Goal: Transaction & Acquisition: Purchase product/service

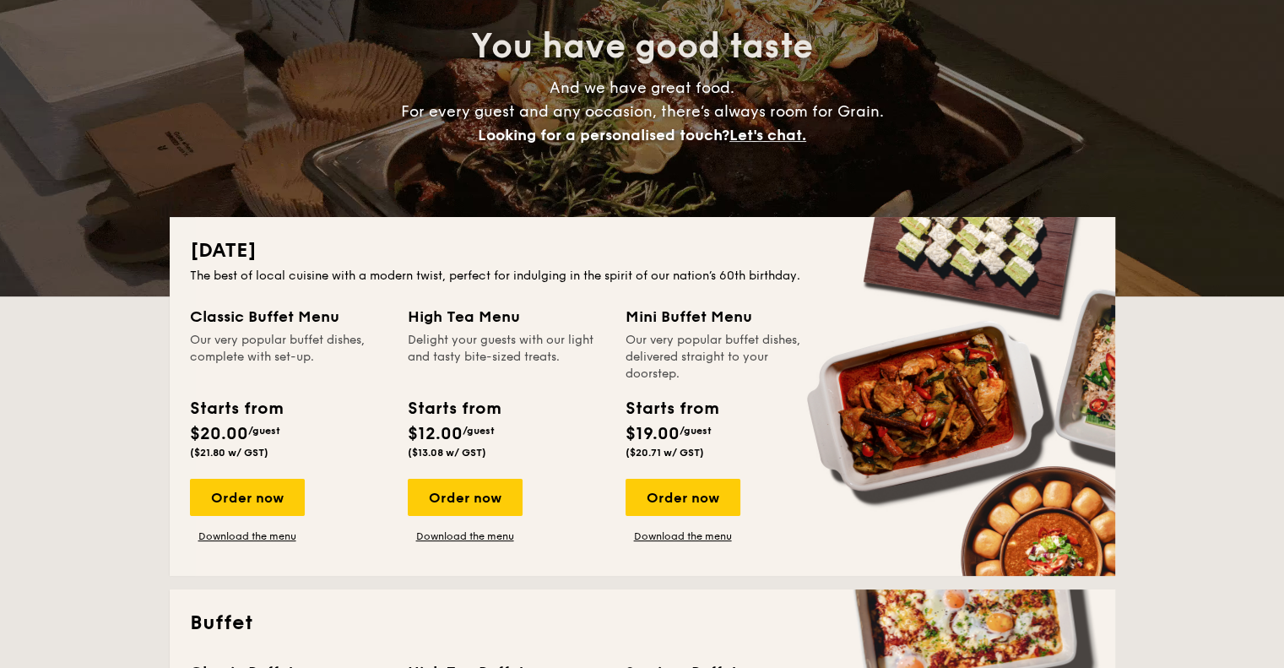
scroll to position [169, 0]
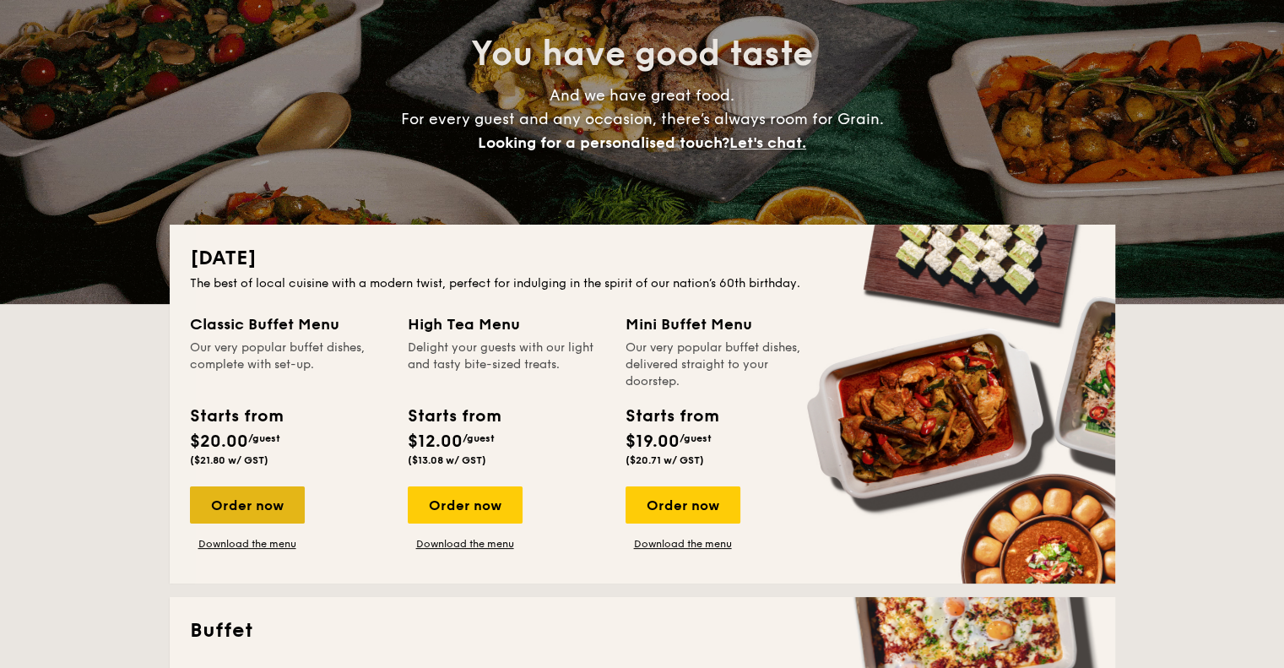
click at [272, 497] on div "Order now" at bounding box center [247, 504] width 115 height 37
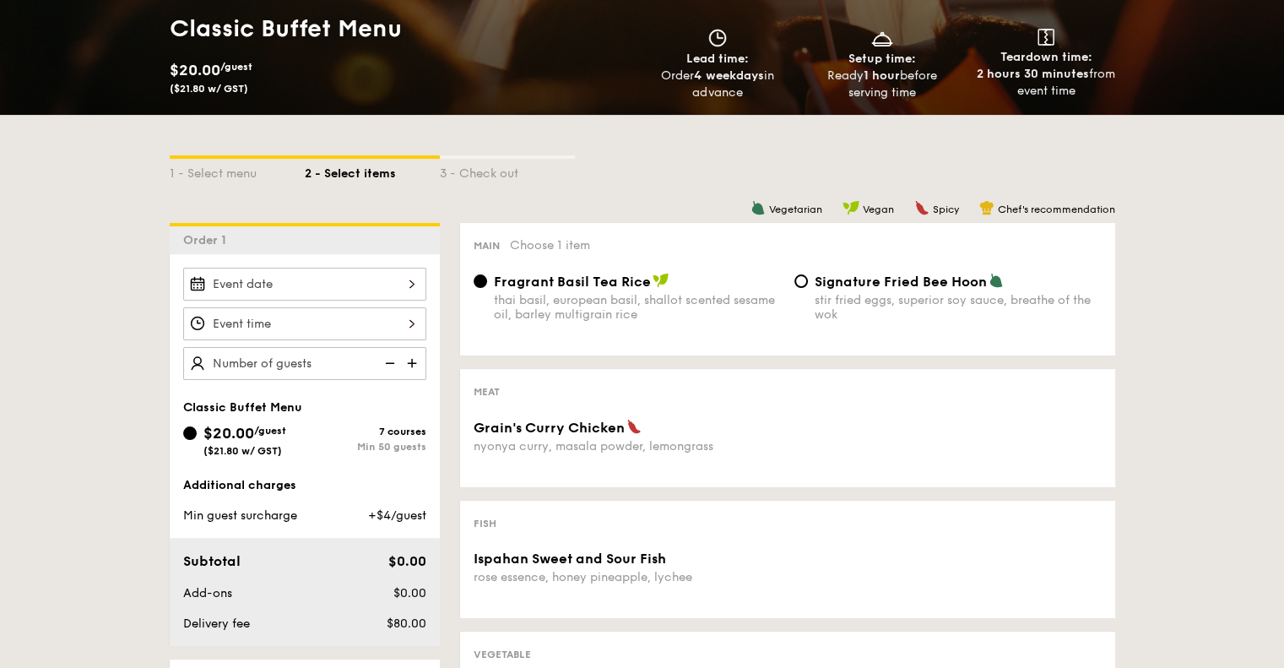
scroll to position [338, 0]
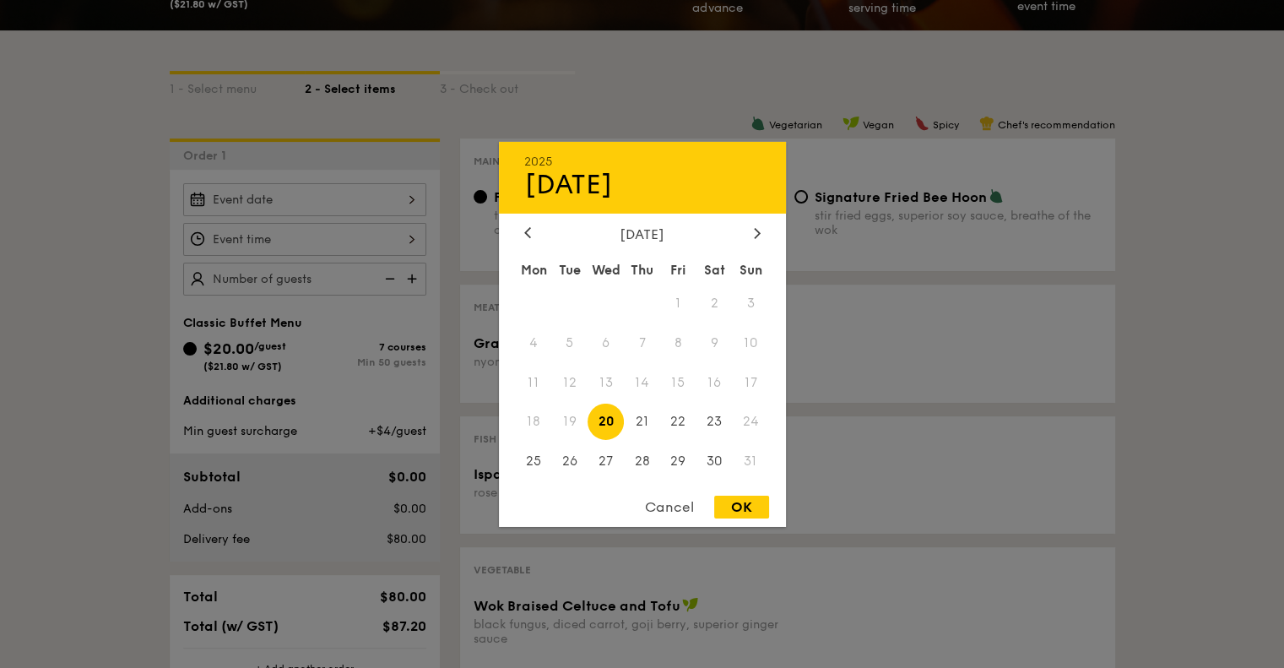
click at [327, 198] on div "2025 Aug 20 August 2025 Mon Tue Wed Thu Fri Sat Sun 1 2 3 4 5 6 7 8 9 10 11 12 …" at bounding box center [304, 199] width 243 height 33
click at [716, 458] on span "30" at bounding box center [714, 461] width 36 height 36
click at [750, 503] on div "OK" at bounding box center [741, 507] width 55 height 23
type input "[DATE]"
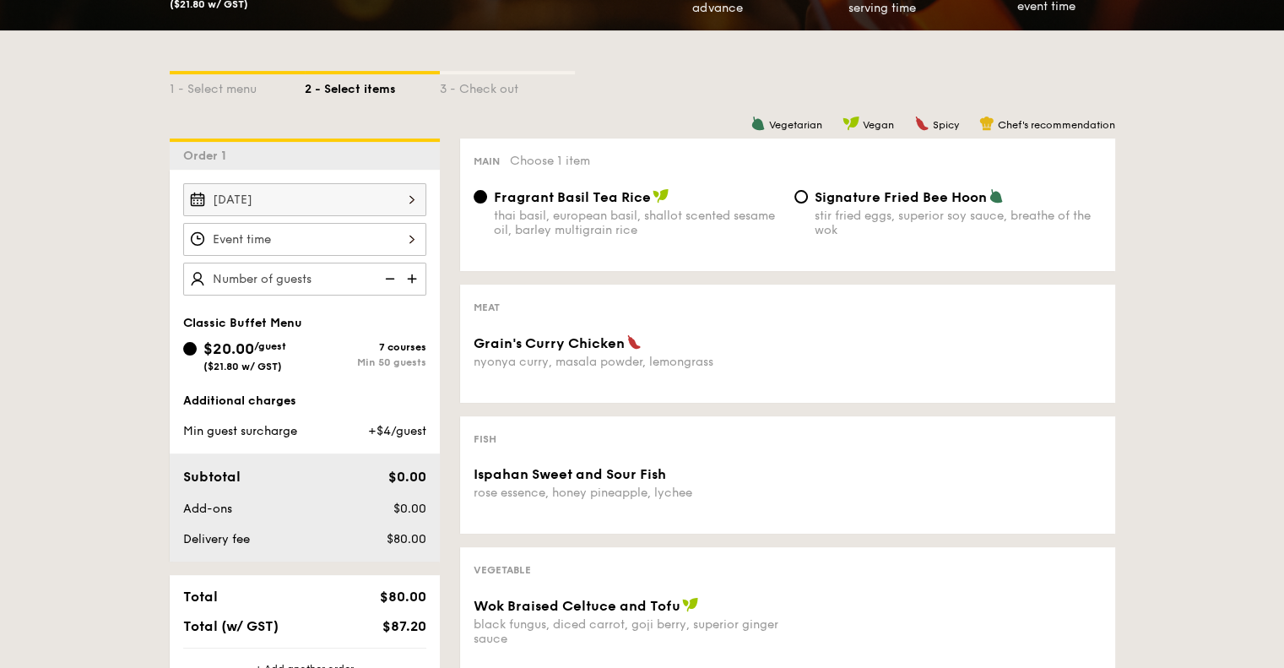
click at [420, 244] on div at bounding box center [304, 239] width 243 height 33
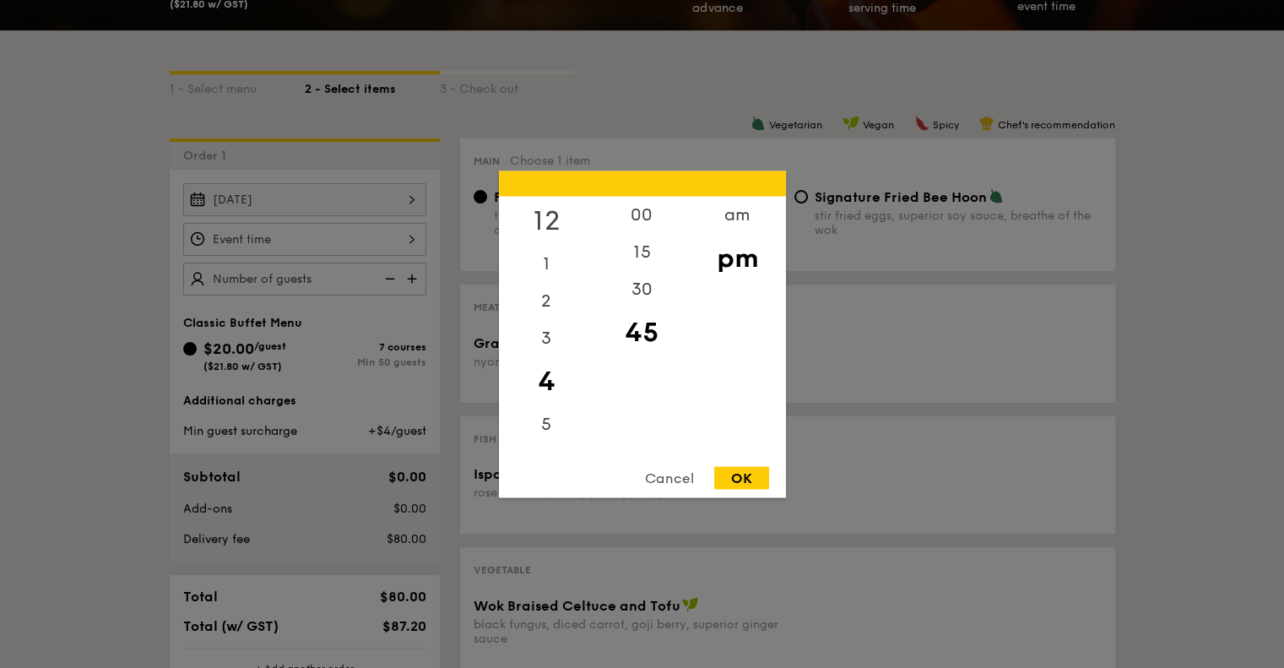
click at [547, 203] on div "12" at bounding box center [546, 220] width 95 height 49
click at [642, 210] on div "00" at bounding box center [641, 220] width 95 height 49
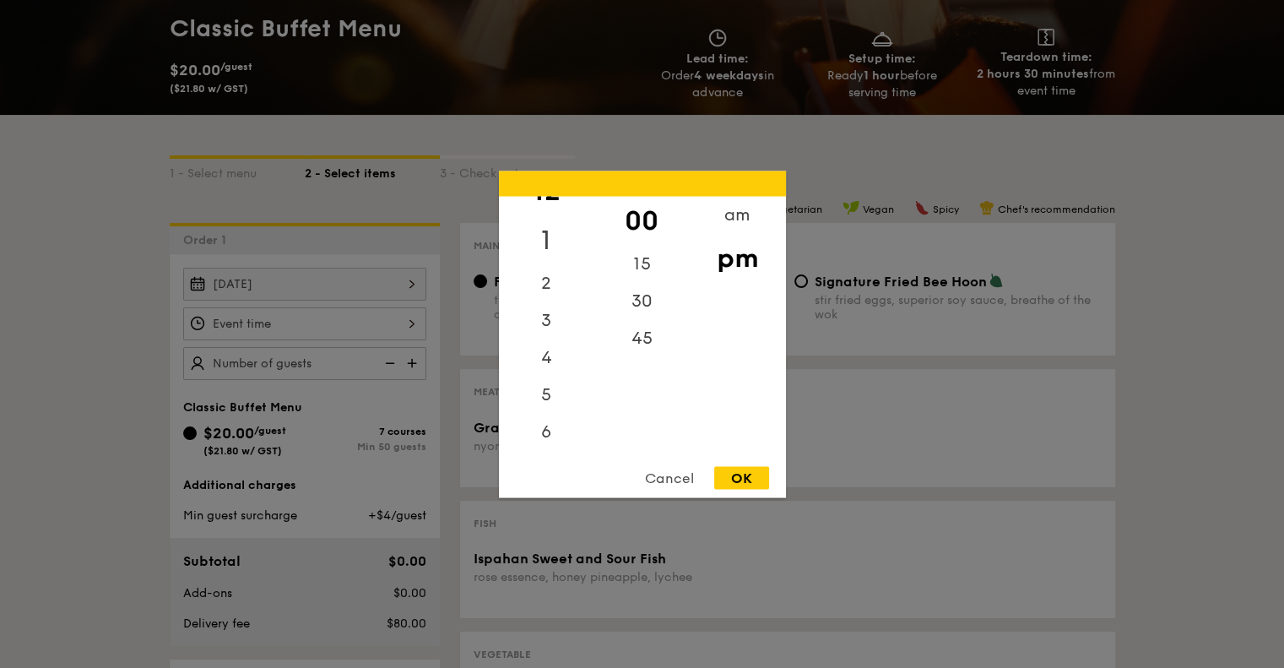
scroll to position [0, 0]
click at [544, 337] on div "3" at bounding box center [546, 343] width 95 height 49
click at [544, 209] on div "12" at bounding box center [546, 220] width 95 height 49
click at [759, 479] on div "OK" at bounding box center [741, 477] width 55 height 23
type input "12:00PM"
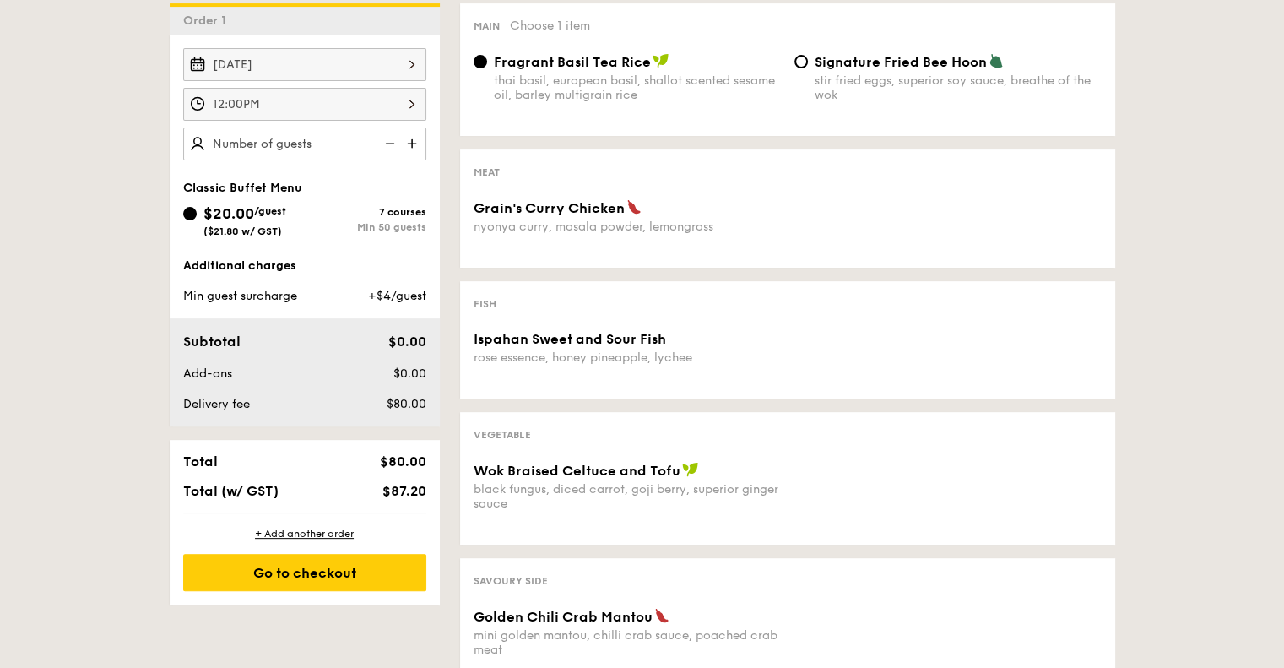
scroll to position [338, 0]
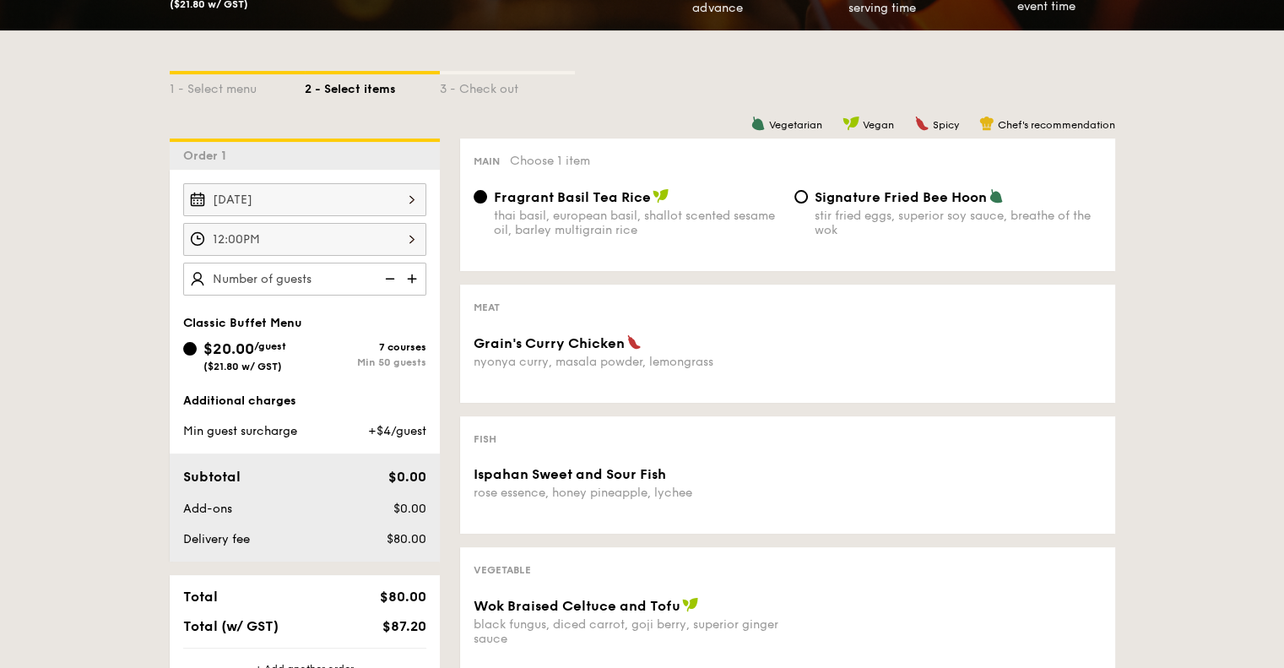
click at [416, 274] on img at bounding box center [413, 279] width 25 height 32
click at [413, 276] on img at bounding box center [413, 279] width 25 height 32
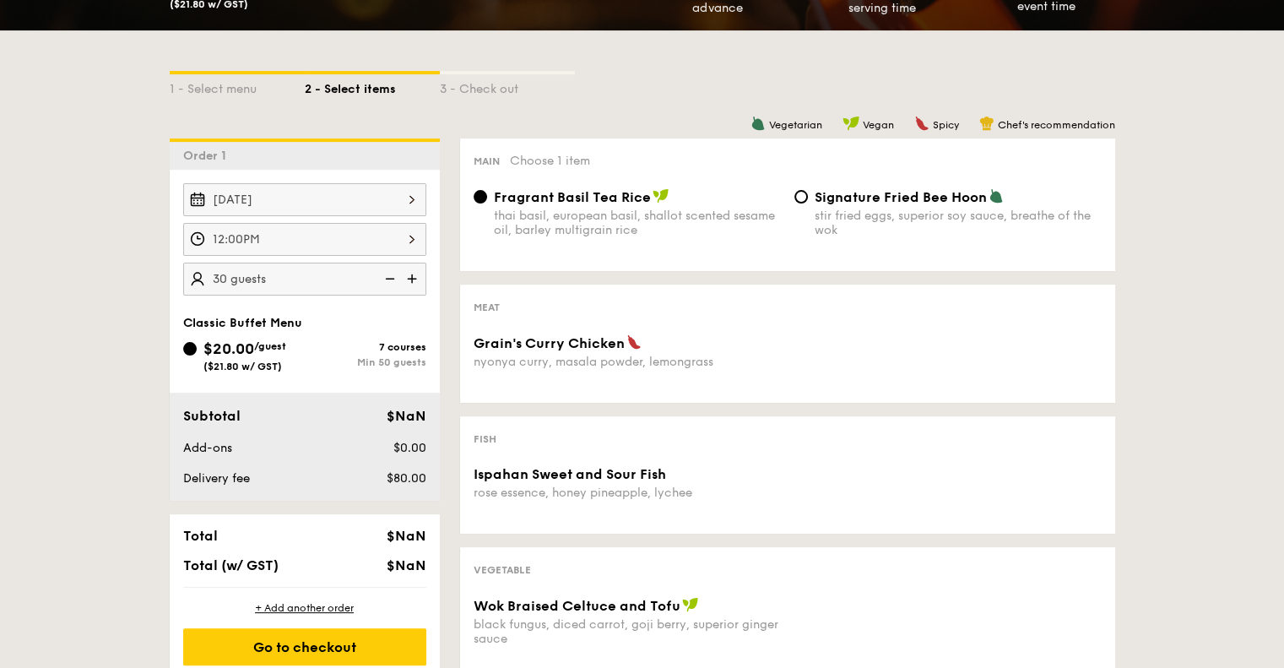
click at [413, 276] on img at bounding box center [413, 279] width 25 height 32
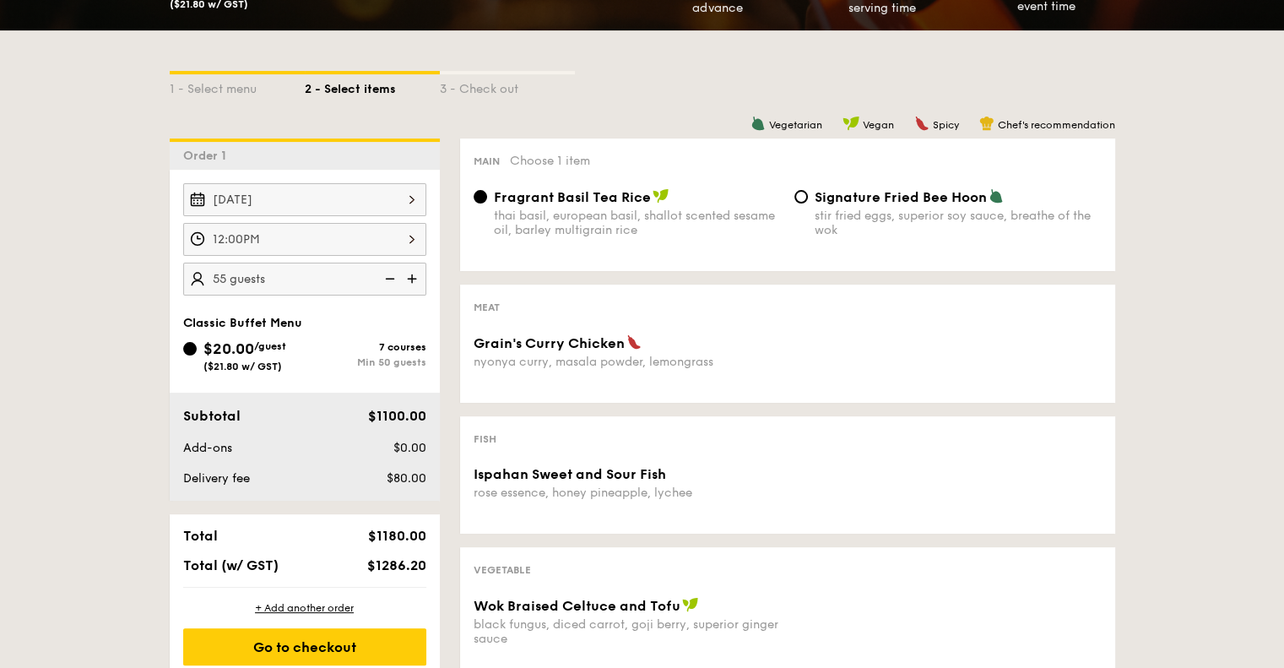
click at [413, 276] on img at bounding box center [413, 279] width 25 height 32
click at [382, 276] on img at bounding box center [388, 279] width 25 height 32
click at [409, 274] on img at bounding box center [413, 279] width 25 height 32
click at [414, 278] on img at bounding box center [413, 279] width 25 height 32
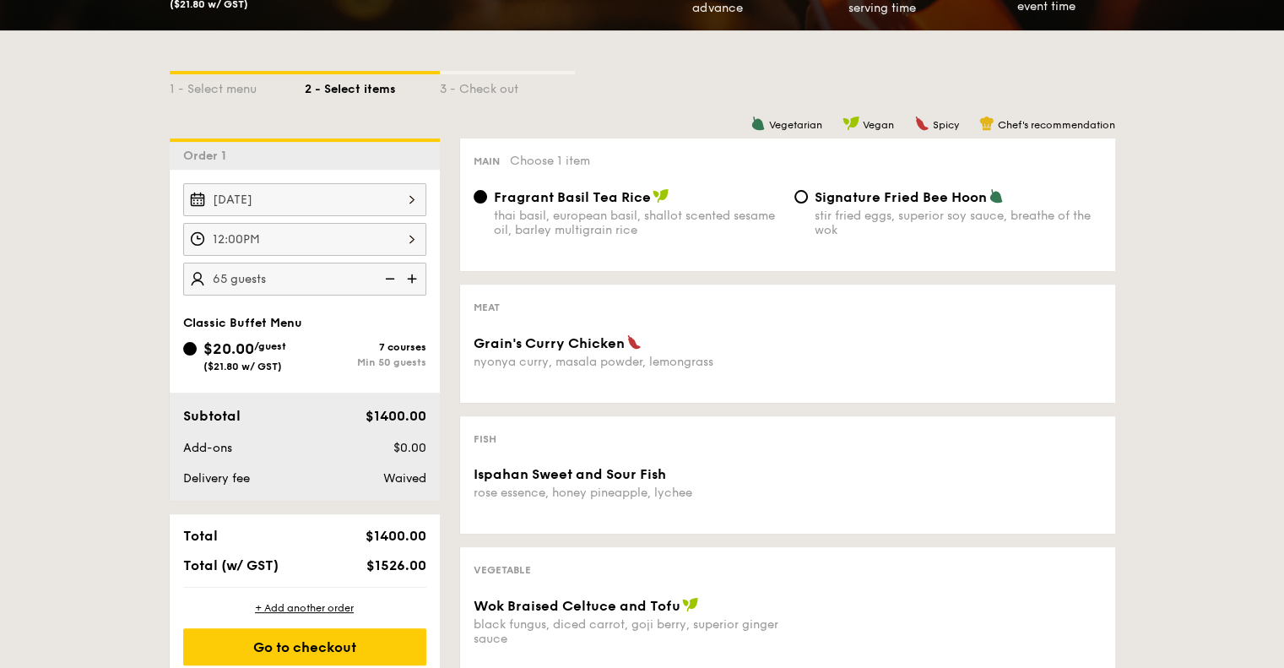
type input "70 guests"
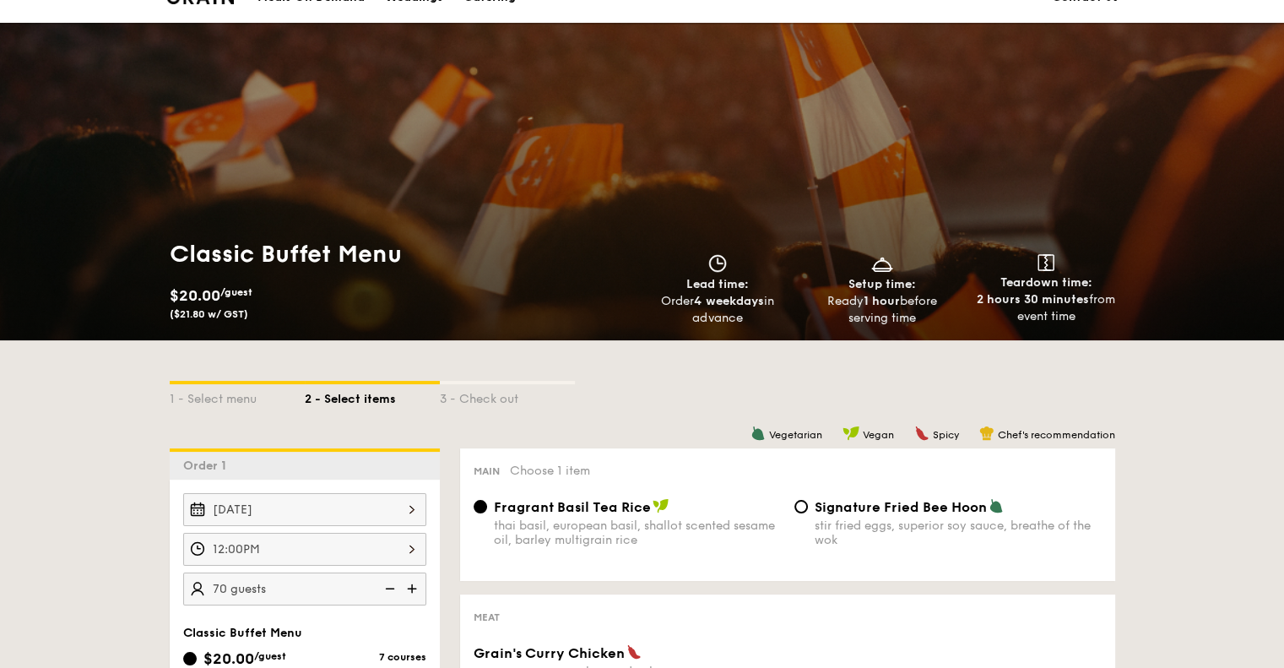
scroll to position [0, 0]
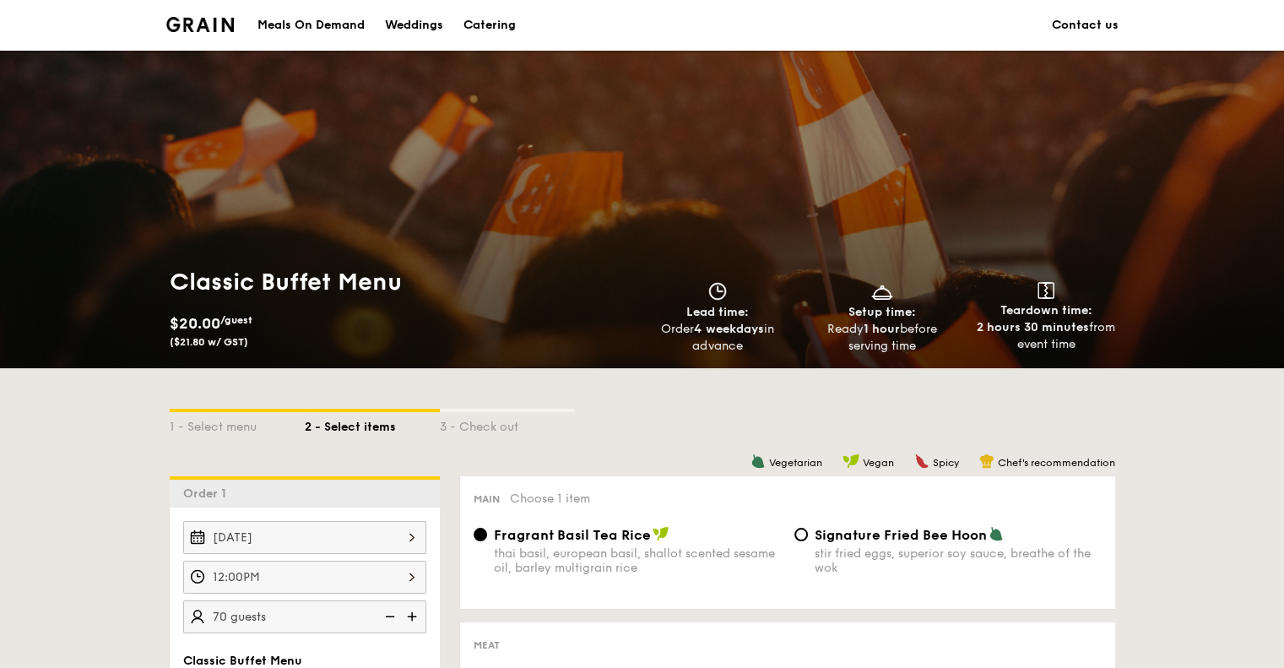
click at [200, 28] on img at bounding box center [200, 24] width 68 height 15
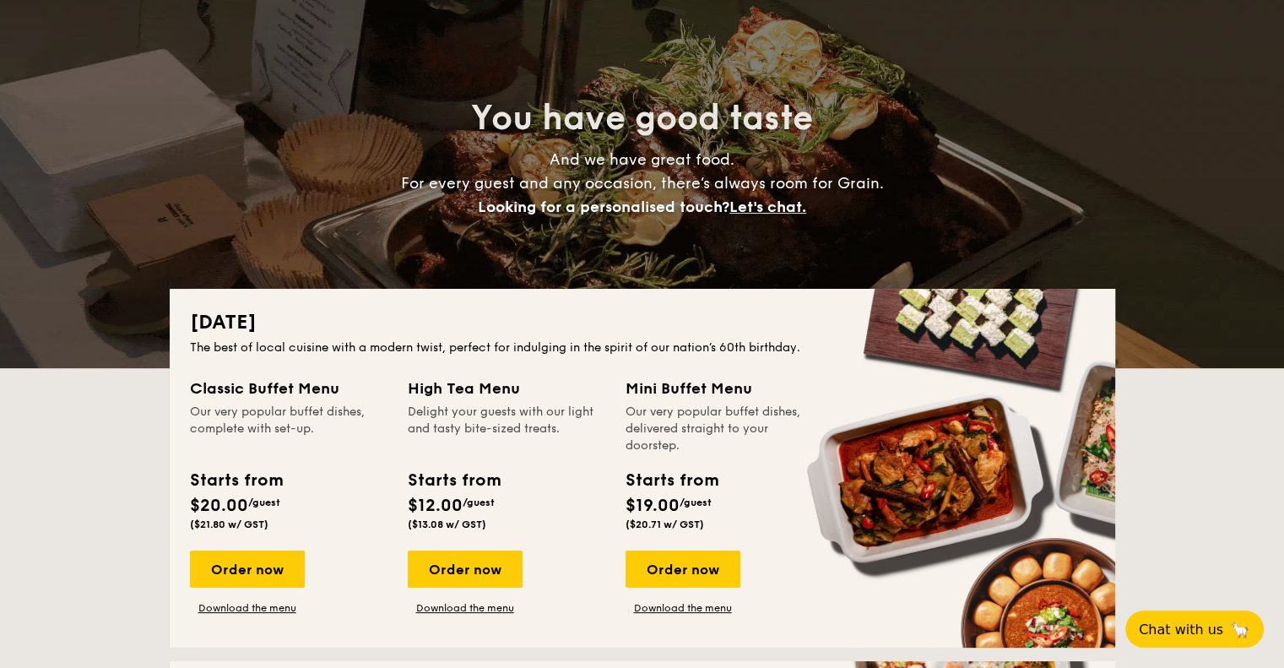
scroll to position [169, 0]
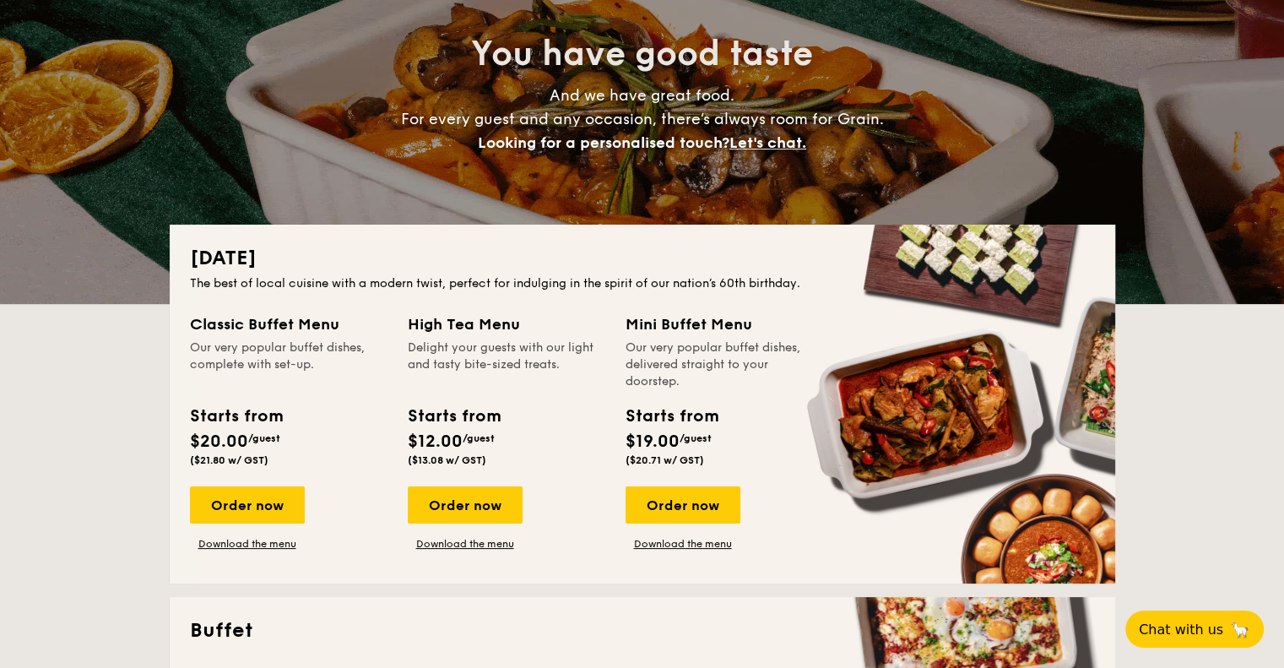
drag, startPoint x: 1251, startPoint y: 404, endPoint x: 1232, endPoint y: 408, distance: 18.9
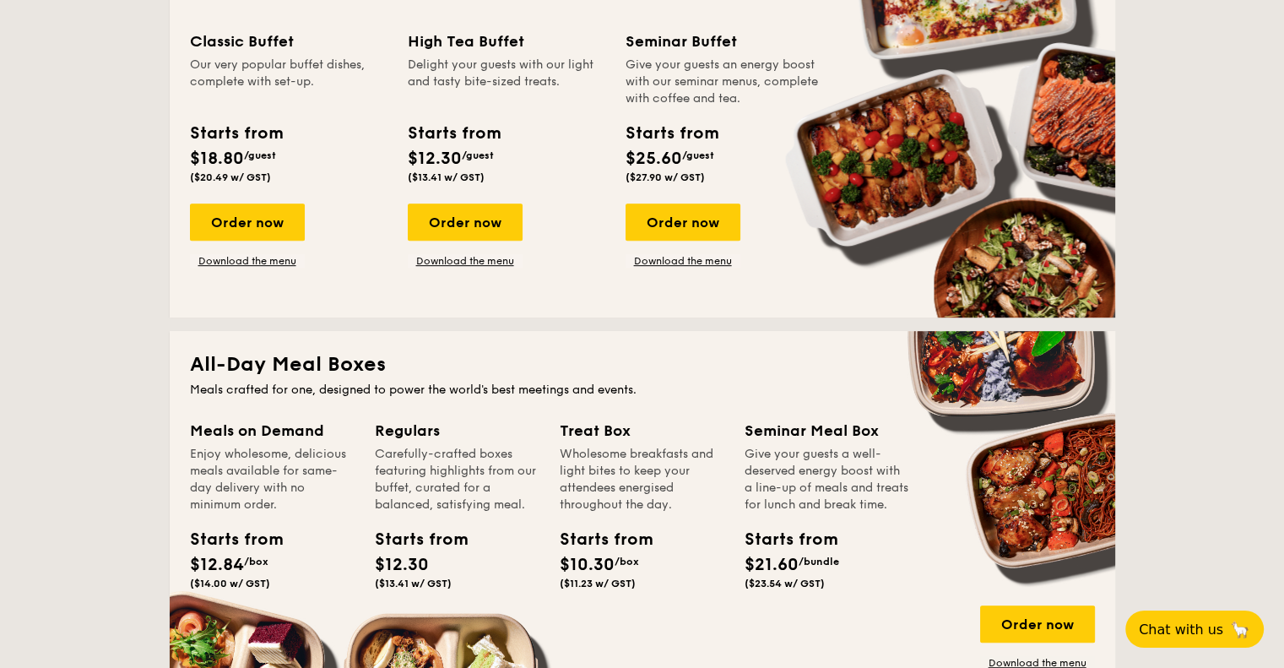
scroll to position [675, 0]
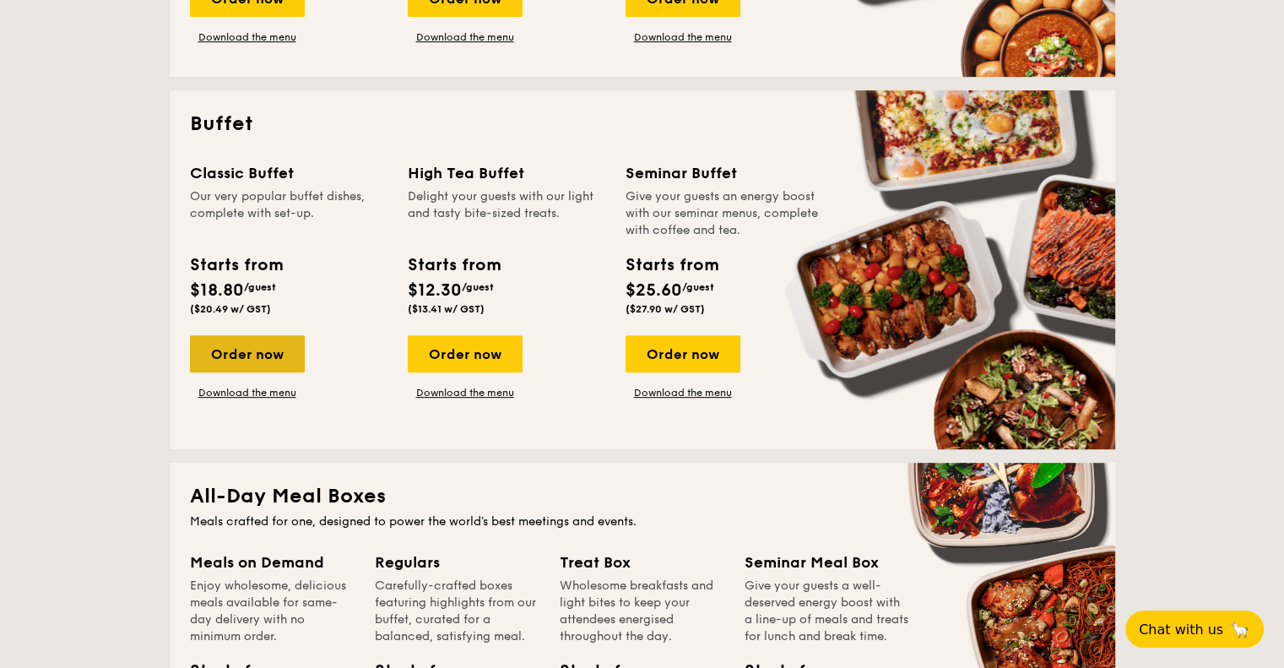
click at [252, 350] on div "Order now" at bounding box center [247, 353] width 115 height 37
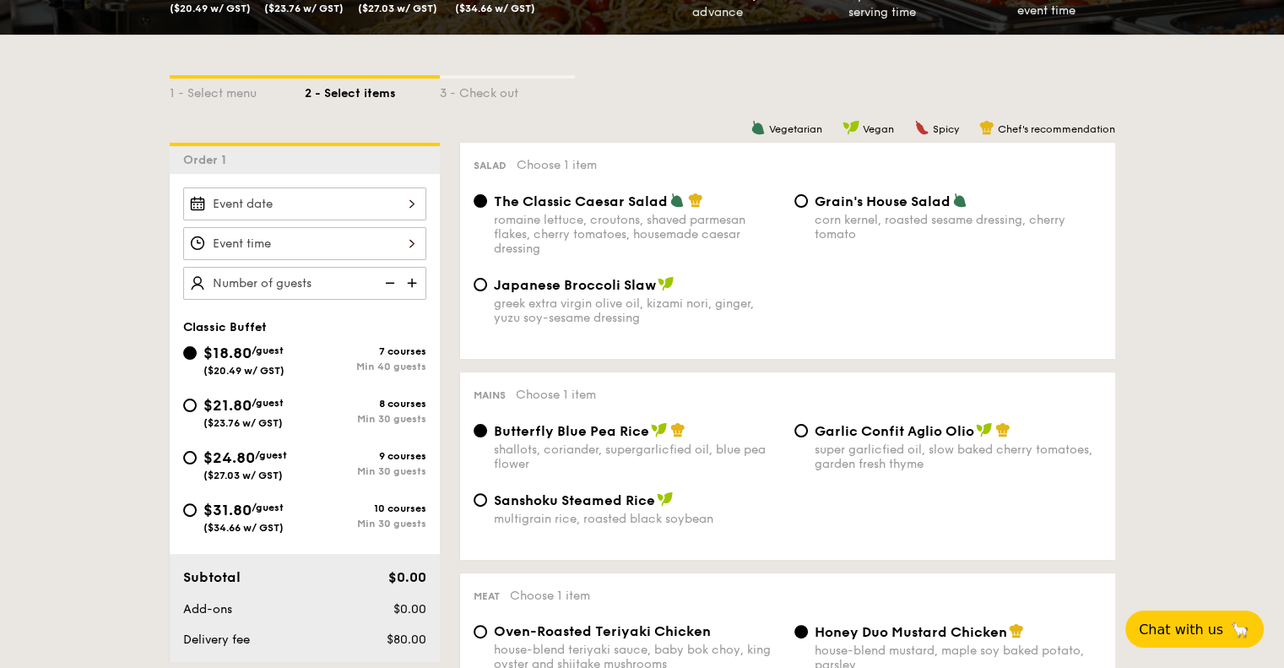
scroll to position [338, 0]
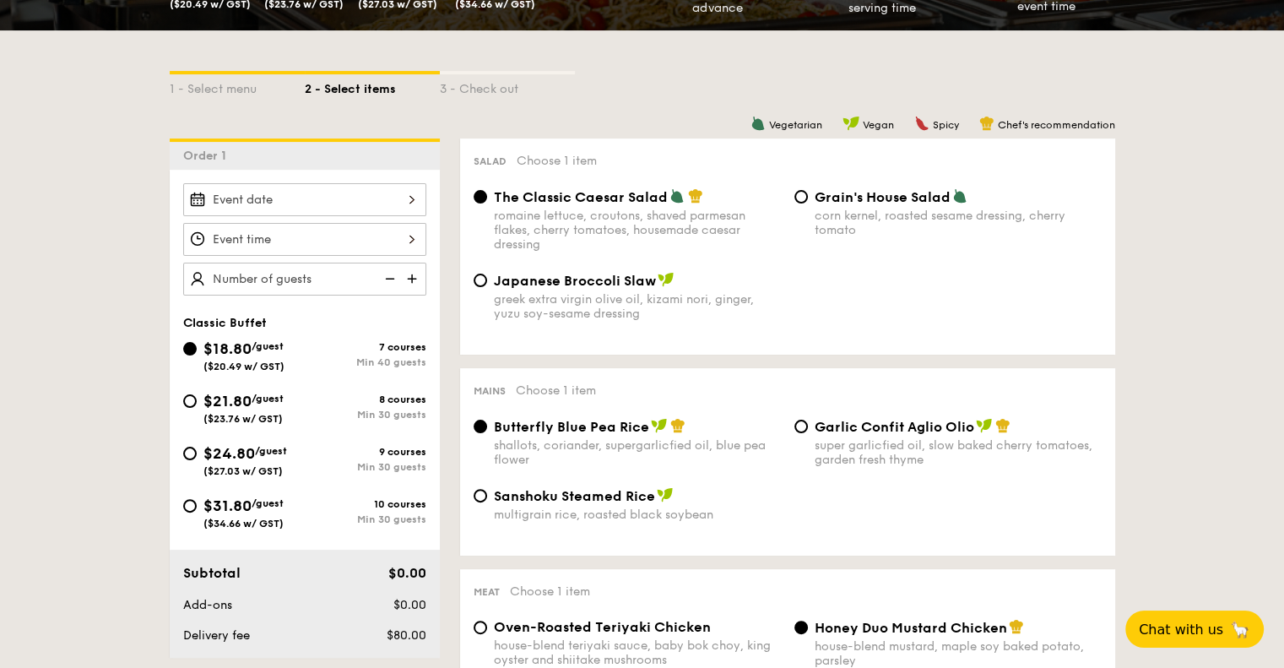
click at [390, 192] on div at bounding box center [304, 199] width 243 height 33
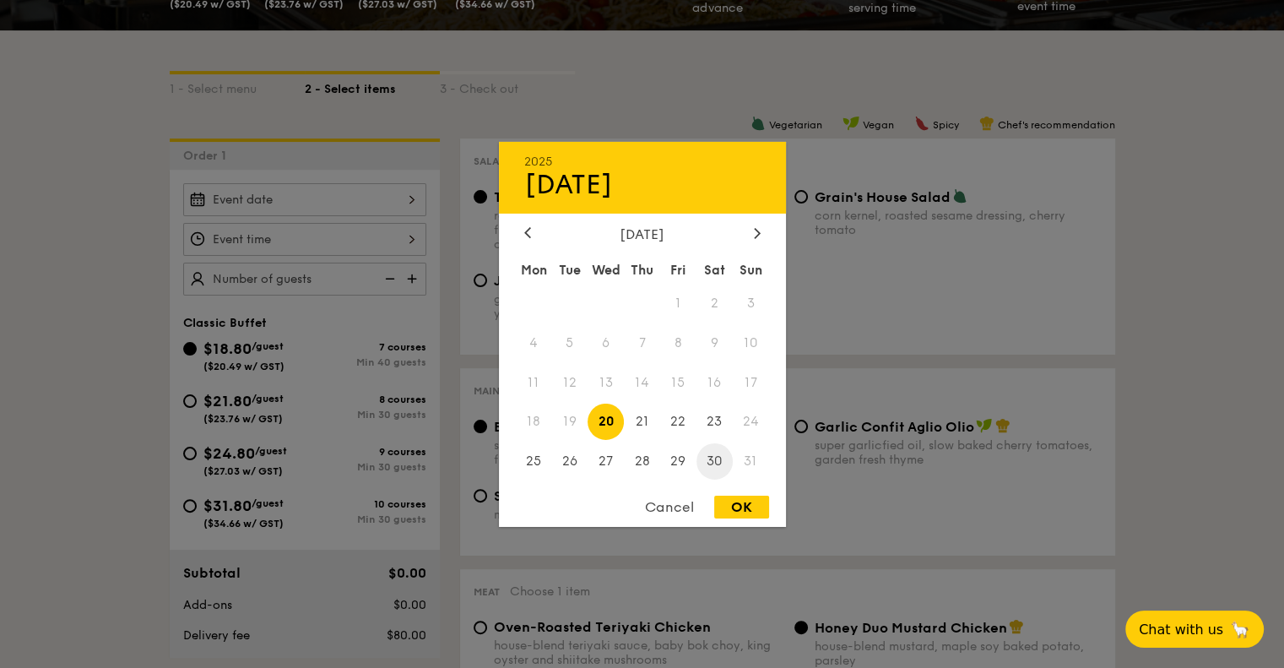
click at [714, 455] on span "30" at bounding box center [714, 461] width 36 height 36
click at [741, 502] on div "OK" at bounding box center [741, 507] width 55 height 23
type input "[DATE]"
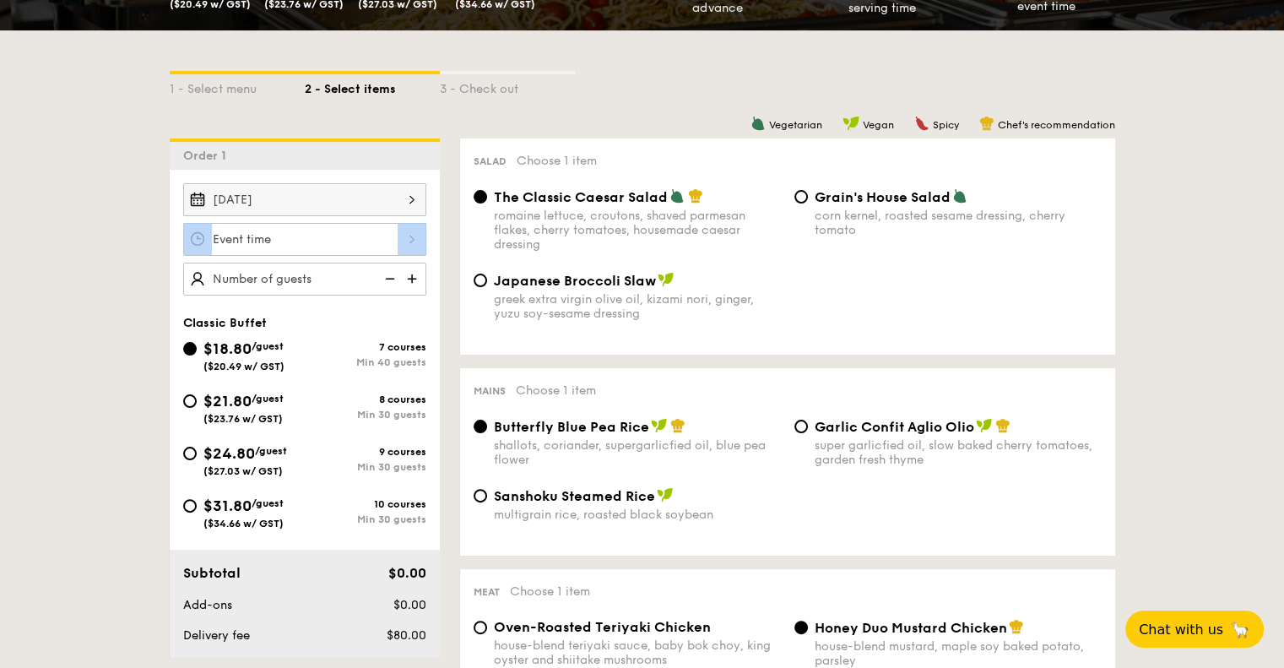
click at [394, 236] on div at bounding box center [304, 239] width 243 height 33
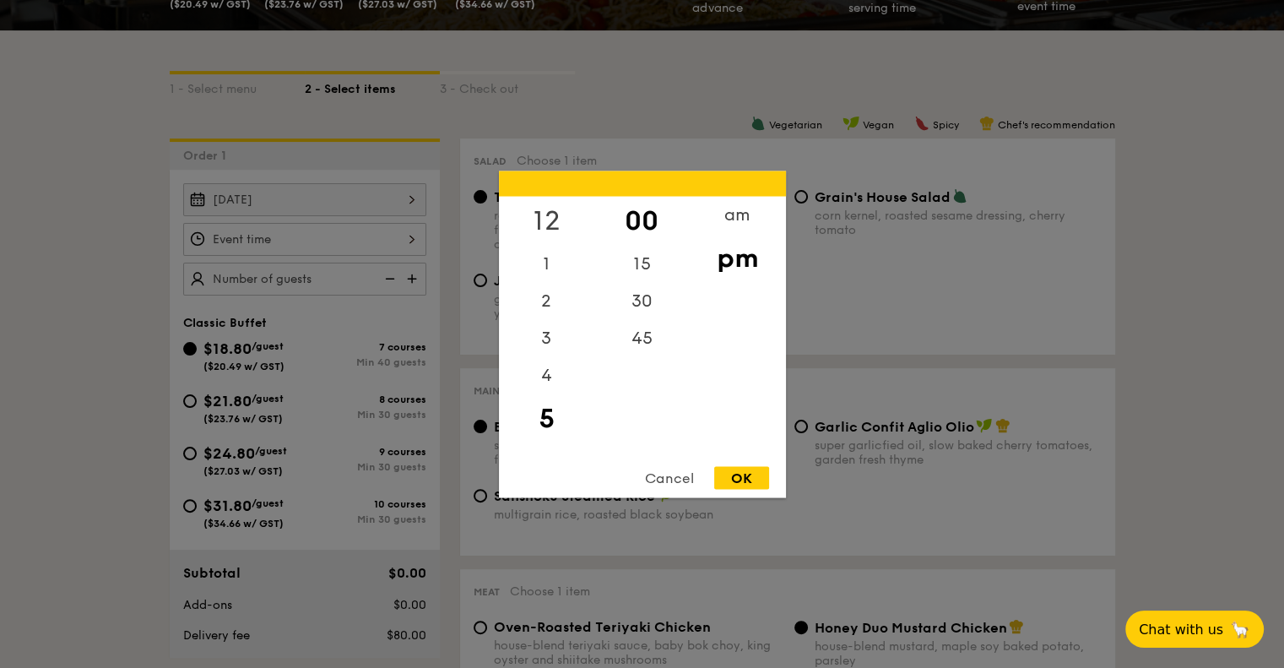
click at [548, 219] on div "12" at bounding box center [546, 220] width 95 height 49
click at [748, 478] on div "OK" at bounding box center [741, 477] width 55 height 23
type input "12:00PM"
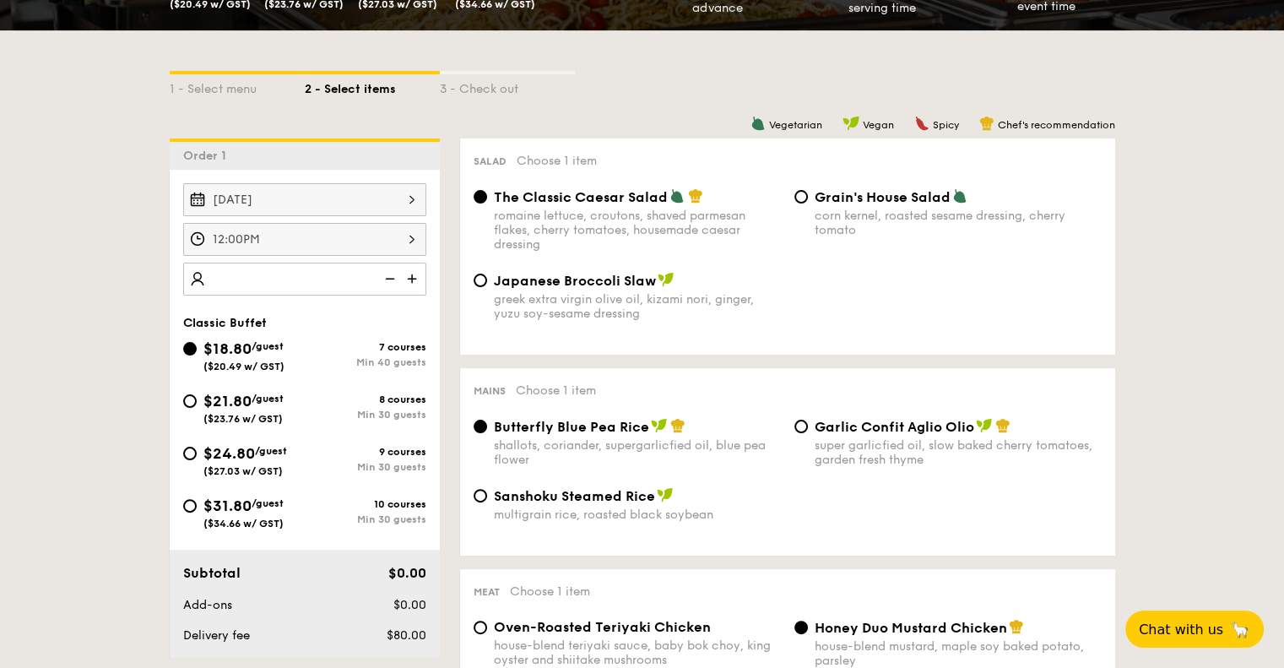
click at [411, 279] on img at bounding box center [413, 279] width 25 height 32
click at [387, 277] on img at bounding box center [388, 279] width 25 height 32
click at [408, 274] on img at bounding box center [413, 279] width 25 height 32
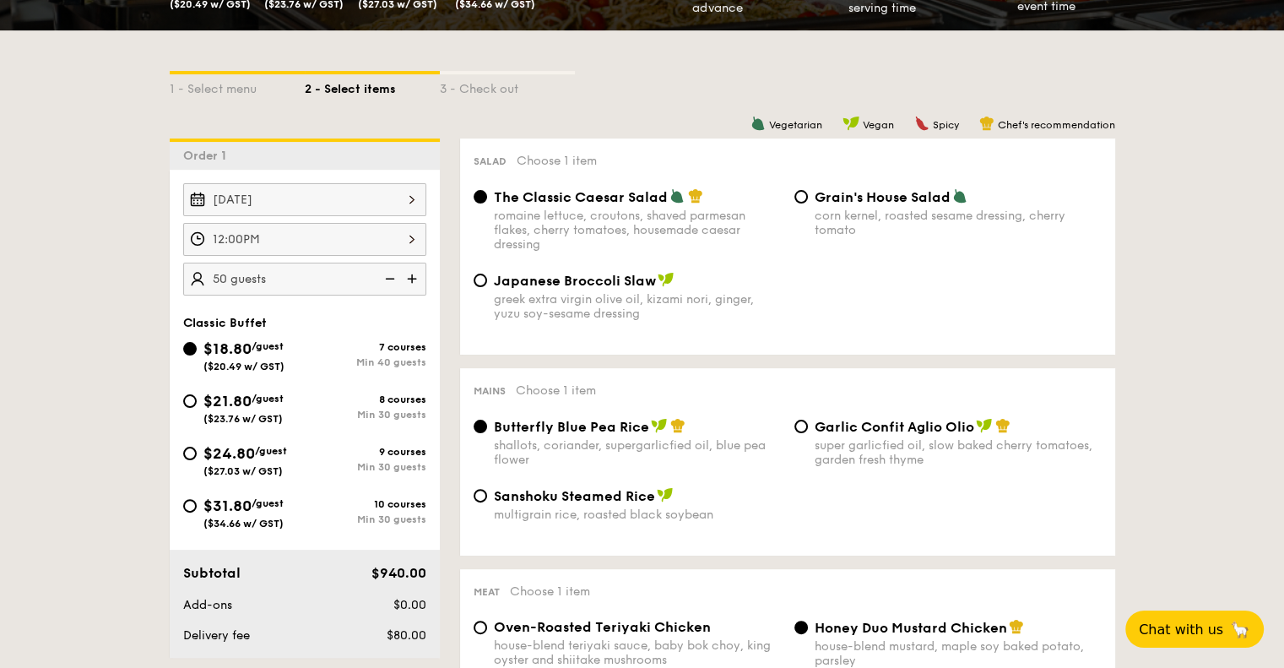
click at [408, 274] on img at bounding box center [413, 279] width 25 height 32
type input "70 guests"
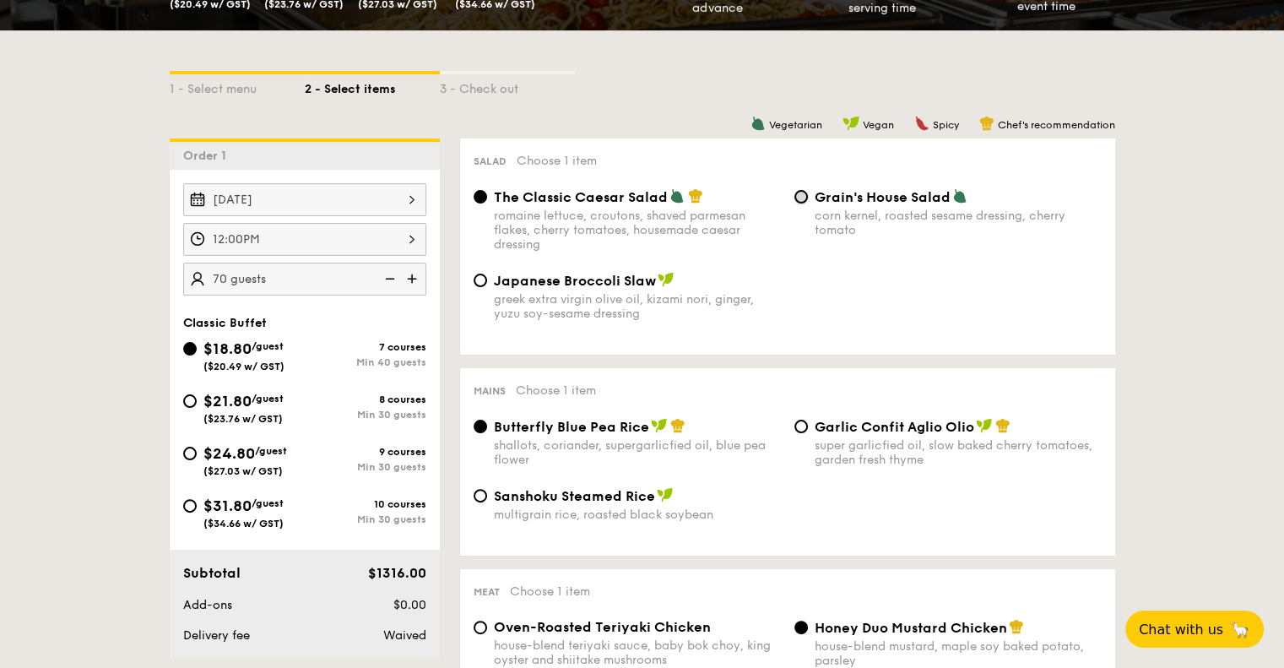
click at [799, 201] on input "Grain's House Salad corn kernel, roasted sesame dressing, cherry tomato" at bounding box center [801, 197] width 14 height 14
radio input "true"
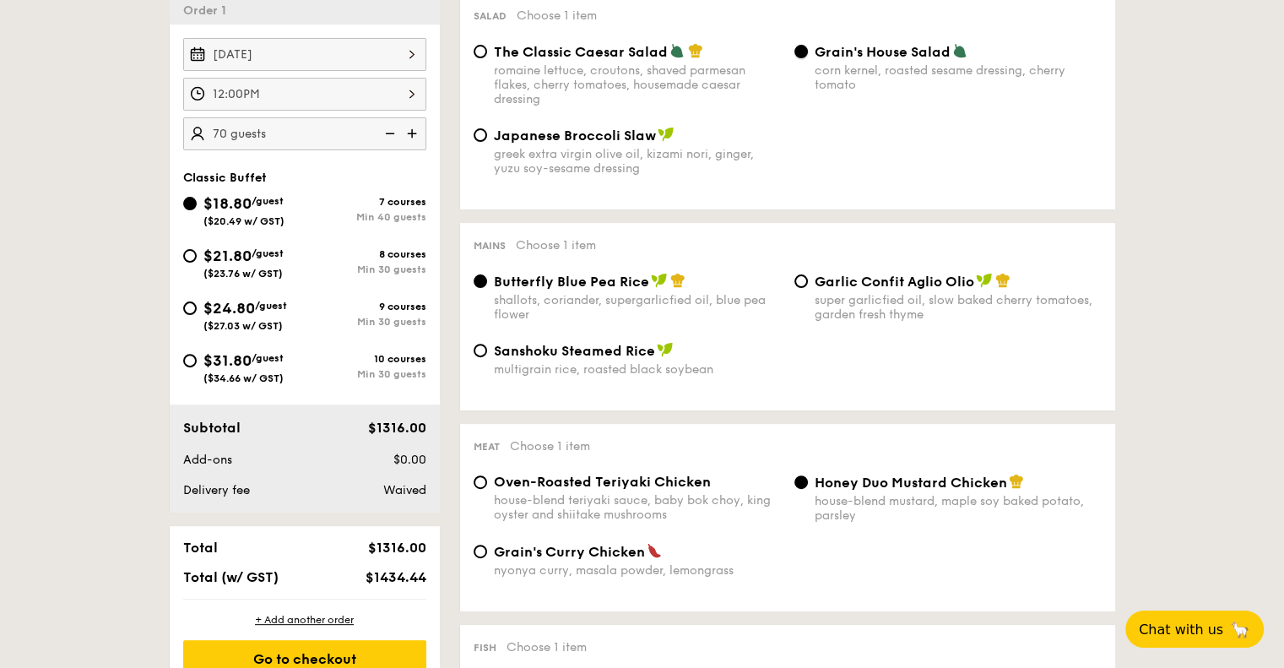
scroll to position [591, 0]
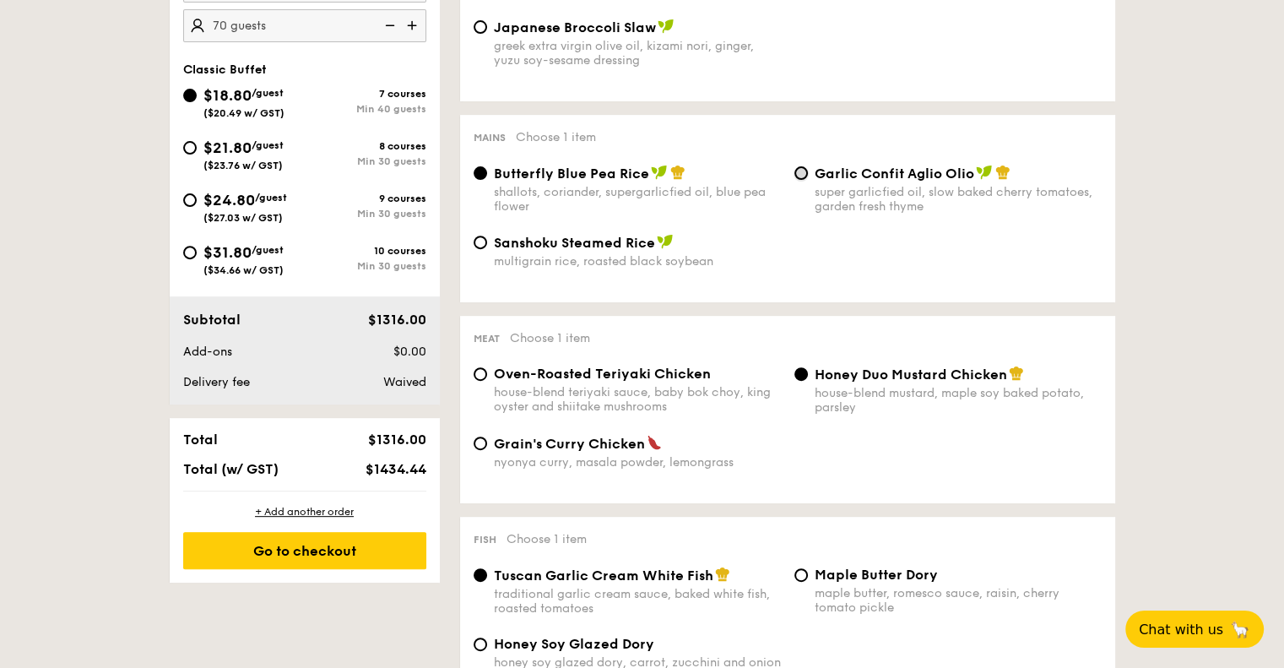
click at [795, 179] on input "Garlic Confit Aglio Olio super garlicfied oil, slow baked cherry tomatoes, gard…" at bounding box center [801, 173] width 14 height 14
radio input "true"
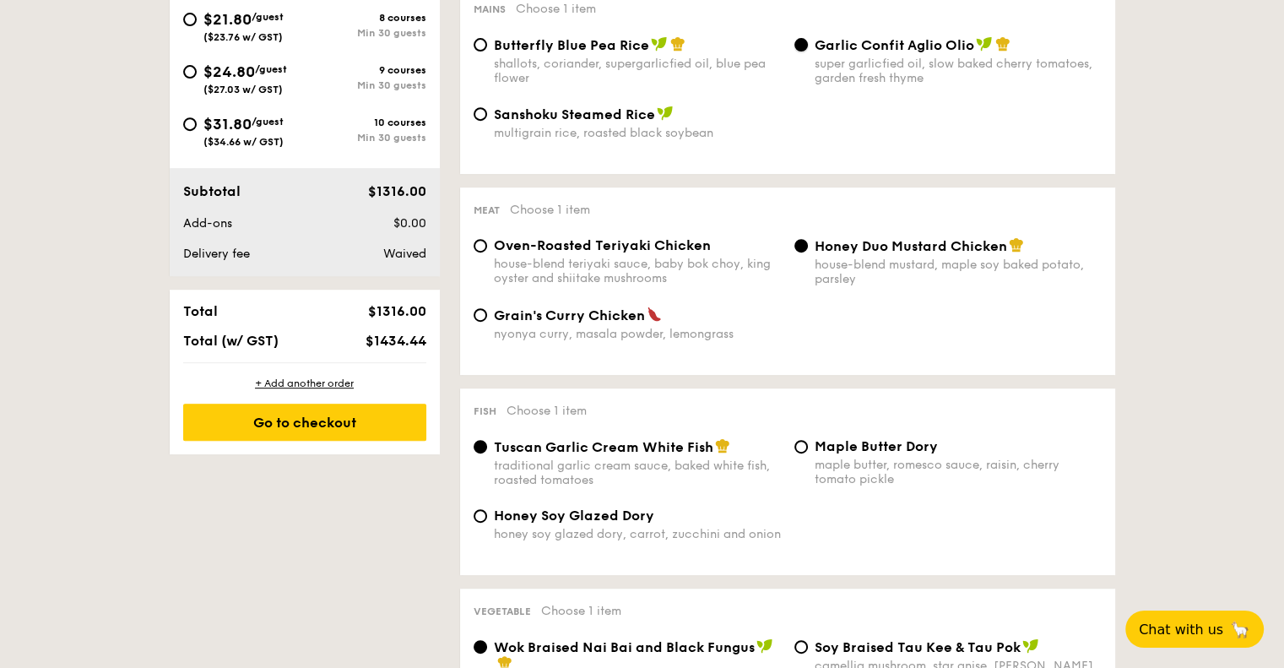
scroll to position [760, 0]
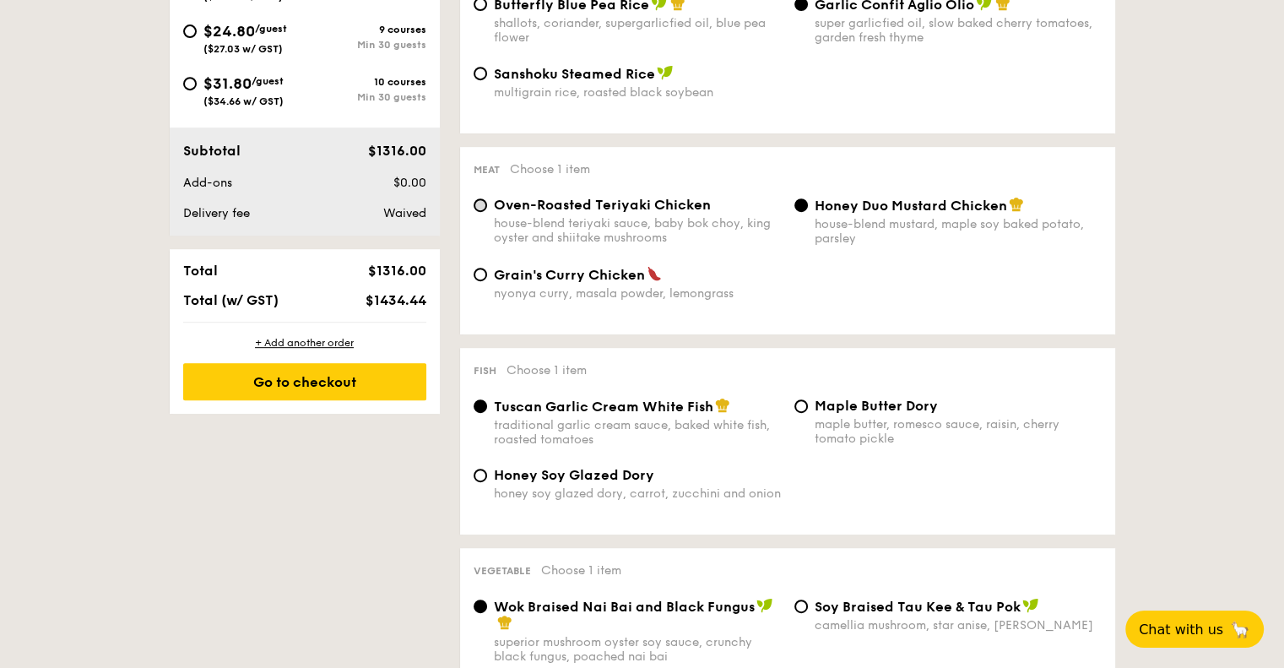
click at [485, 205] on div "Oven-Roasted Teriyaki Chicken house-blend teriyaki sauce, baby bok choy, king o…" at bounding box center [627, 221] width 321 height 48
click at [477, 212] on input "Oven-Roasted Teriyaki Chicken house-blend teriyaki sauce, baby bok choy, king o…" at bounding box center [481, 205] width 14 height 14
radio input "true"
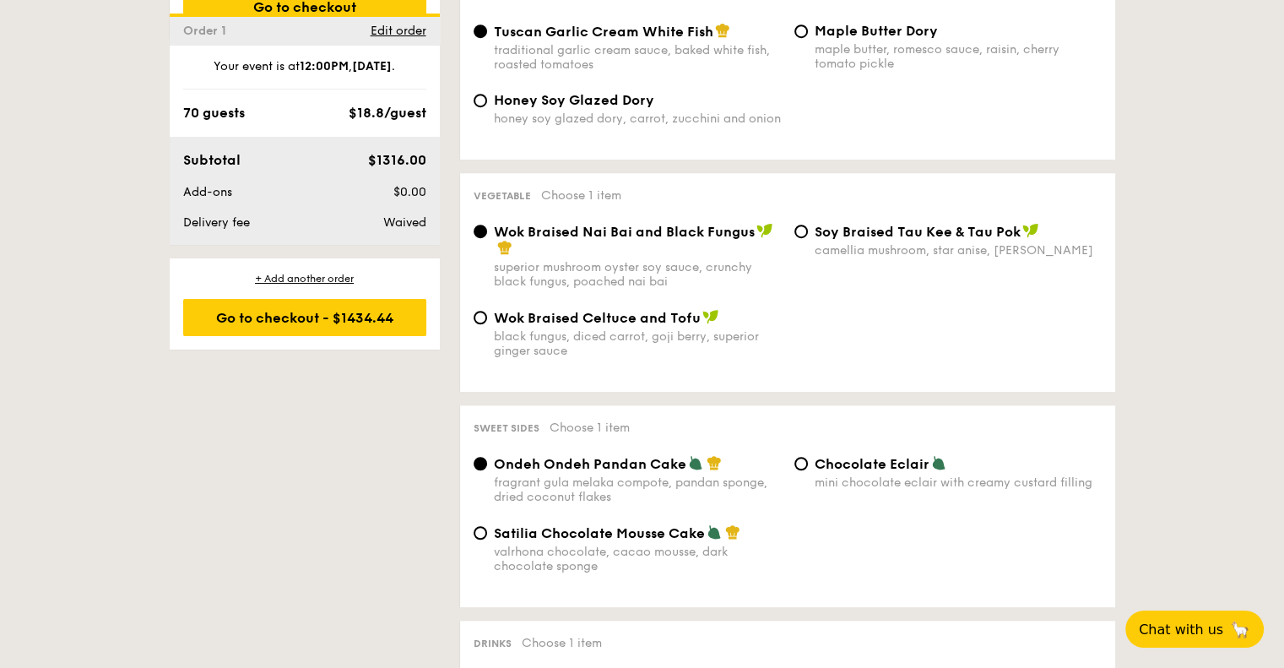
scroll to position [1266, 0]
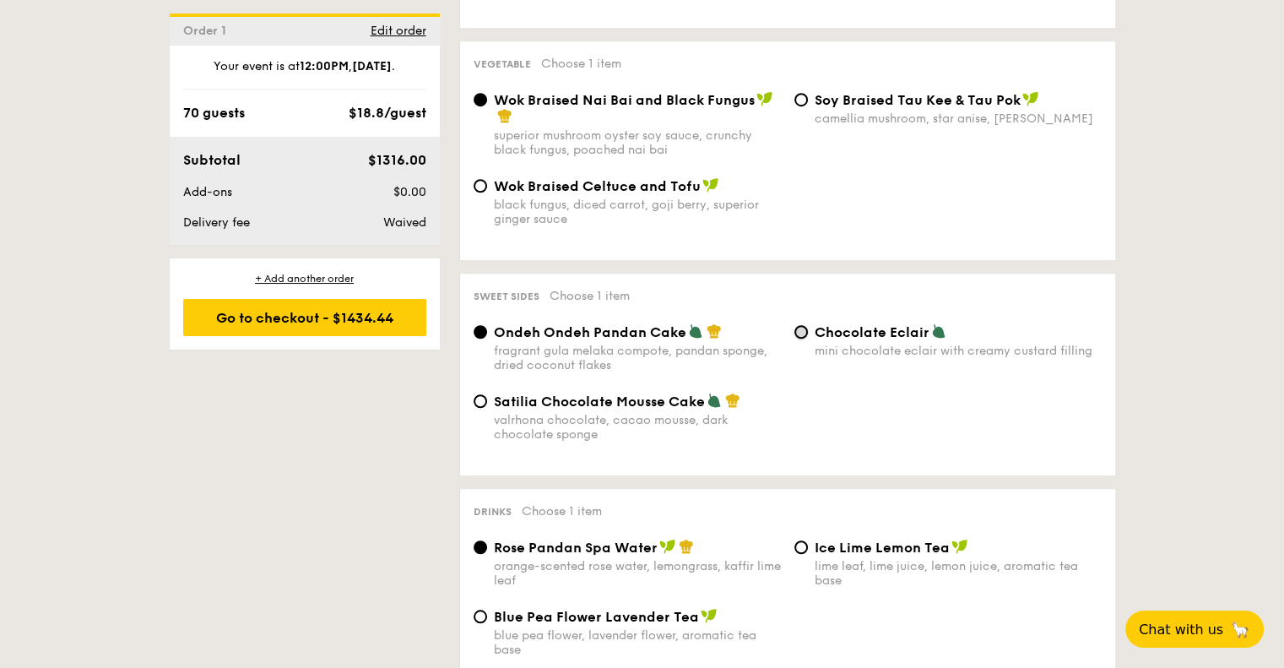
click at [804, 339] on input "Chocolate Eclair mini chocolate eclair with creamy custard filling" at bounding box center [801, 332] width 14 height 14
radio input "true"
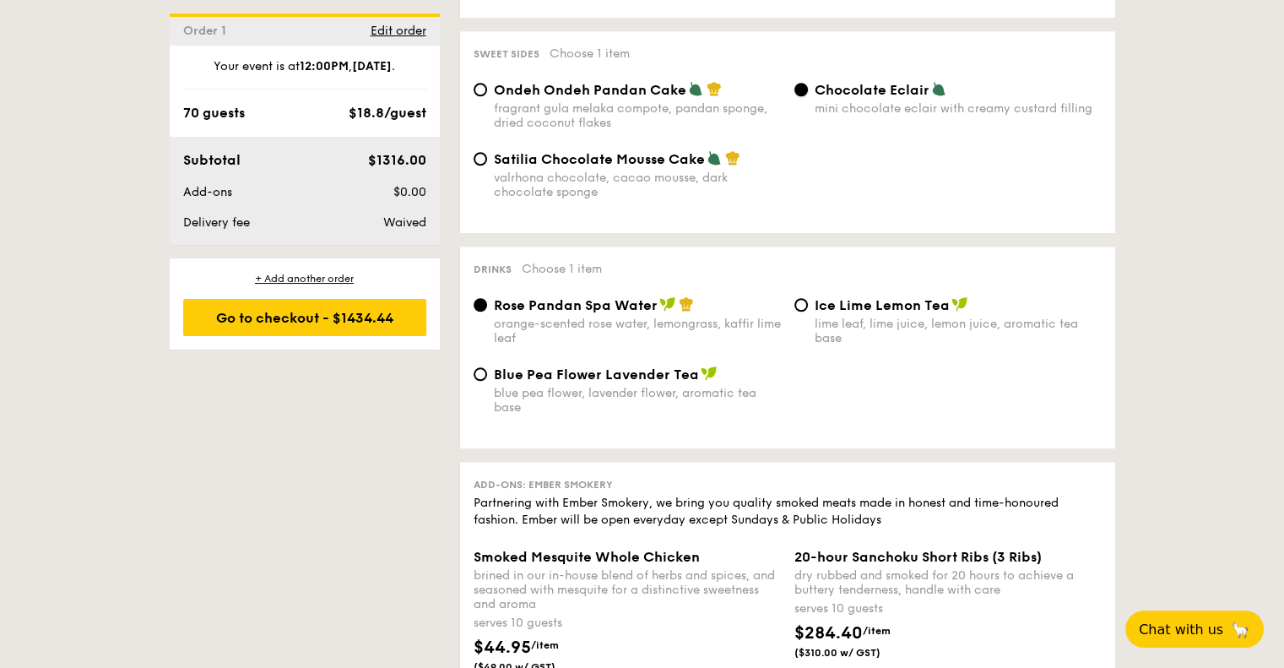
scroll to position [1520, 0]
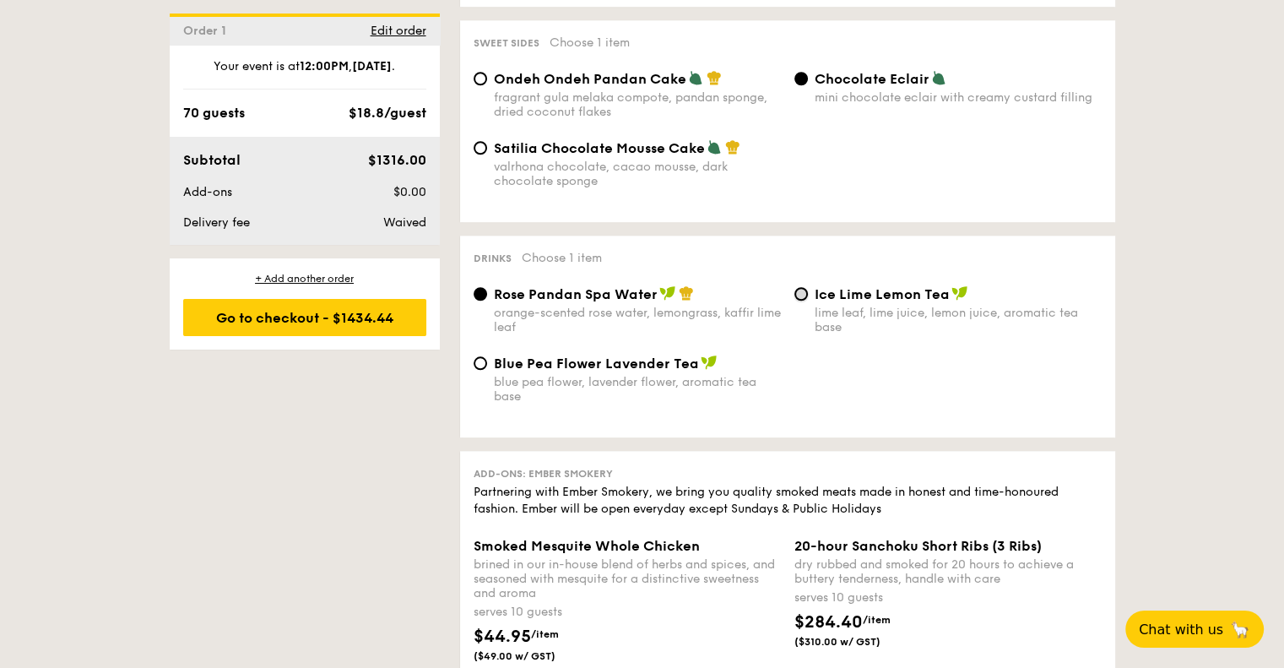
click at [803, 301] on input "Ice Lime Lemon Tea lime leaf, lime juice, lemon juice, aromatic tea base" at bounding box center [801, 294] width 14 height 14
radio input "true"
click at [483, 370] on input "Blue Pea Flower Lavender Tea blue pea flower, lavender flower, aromatic tea base" at bounding box center [481, 363] width 14 height 14
radio input "true"
click at [794, 301] on input "Ice Lime Lemon Tea lime leaf, lime juice, lemon juice, aromatic tea base" at bounding box center [801, 294] width 14 height 14
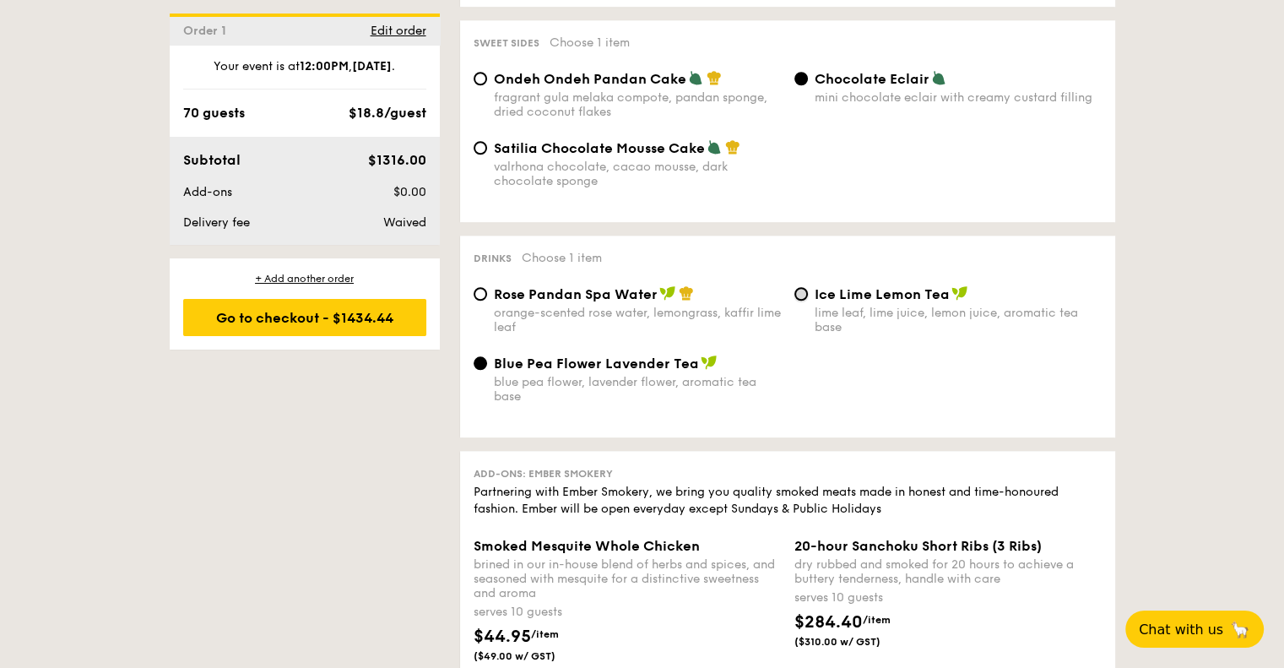
radio input "true"
click at [487, 377] on div "Blue Pea Flower Lavender Tea blue pea flower, lavender flower, aromatic tea base" at bounding box center [627, 379] width 321 height 49
click at [804, 301] on input "Ice Lime Lemon Tea lime leaf, lime juice, lemon juice, aromatic tea base" at bounding box center [801, 294] width 14 height 14
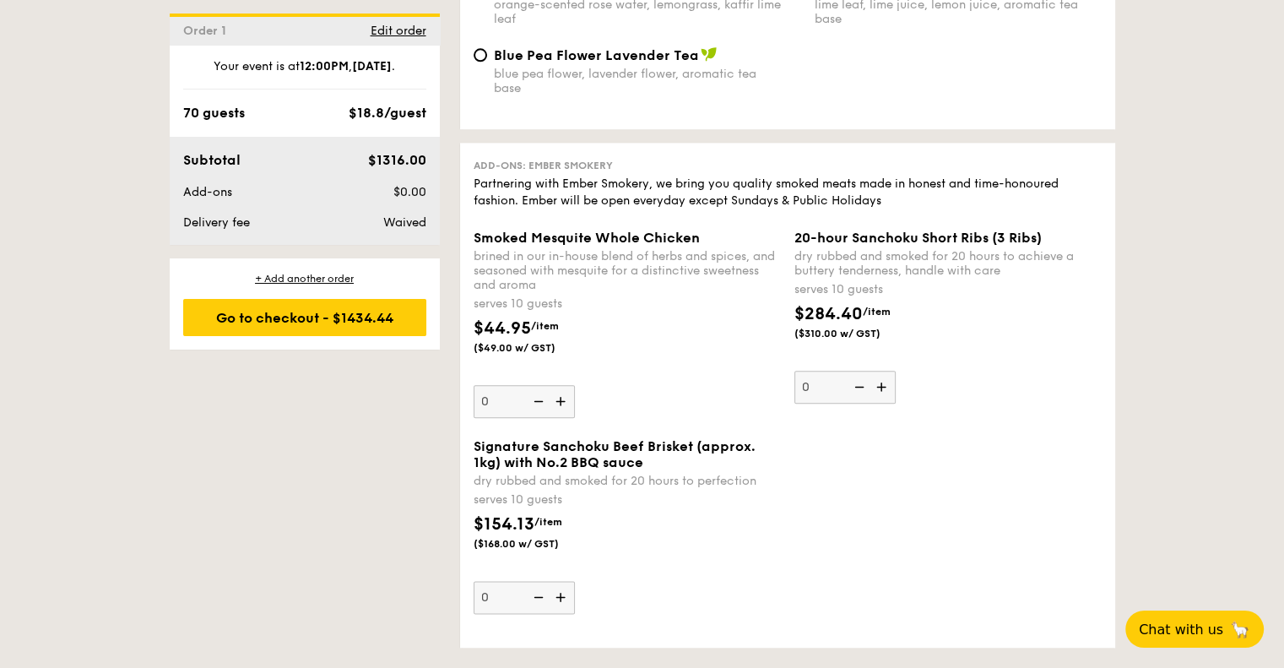
scroll to position [1857, 0]
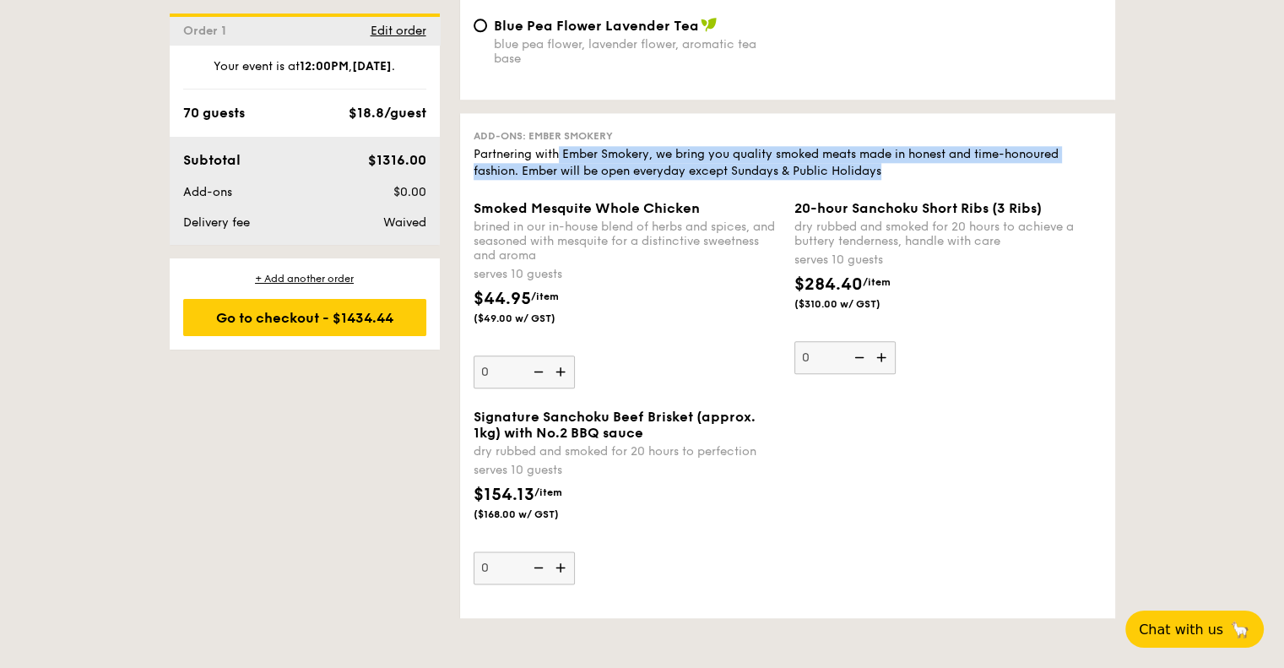
drag, startPoint x: 560, startPoint y: 171, endPoint x: 917, endPoint y: 186, distance: 357.4
click at [918, 180] on div "Partnering with Ember Smokery, we bring you quality smoked meats made in honest…" at bounding box center [788, 163] width 628 height 34
click at [917, 180] on div "Partnering with Ember Smokery, we bring you quality smoked meats made in honest…" at bounding box center [788, 163] width 628 height 34
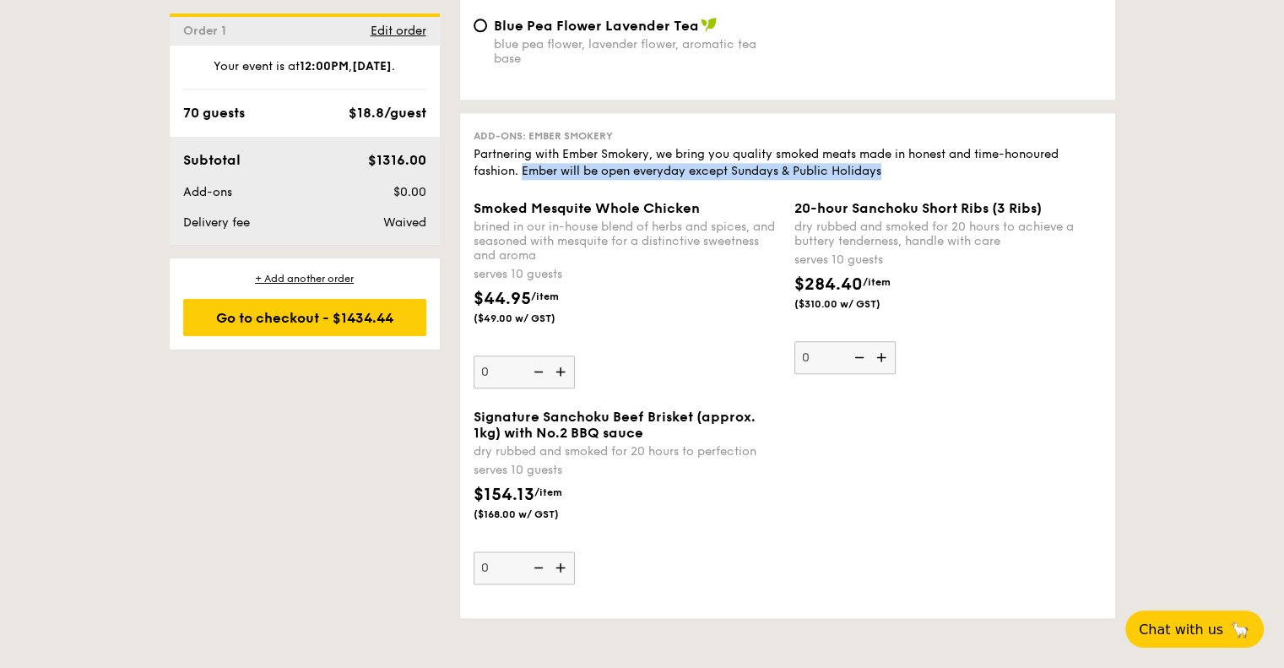
drag, startPoint x: 917, startPoint y: 186, endPoint x: 555, endPoint y: 186, distance: 361.3
click at [555, 180] on div "Partnering with Ember Smokery, we bring you quality smoked meats made in honest…" at bounding box center [788, 163] width 628 height 34
click at [553, 180] on div "Partnering with Ember Smokery, we bring you quality smoked meats made in honest…" at bounding box center [788, 163] width 628 height 34
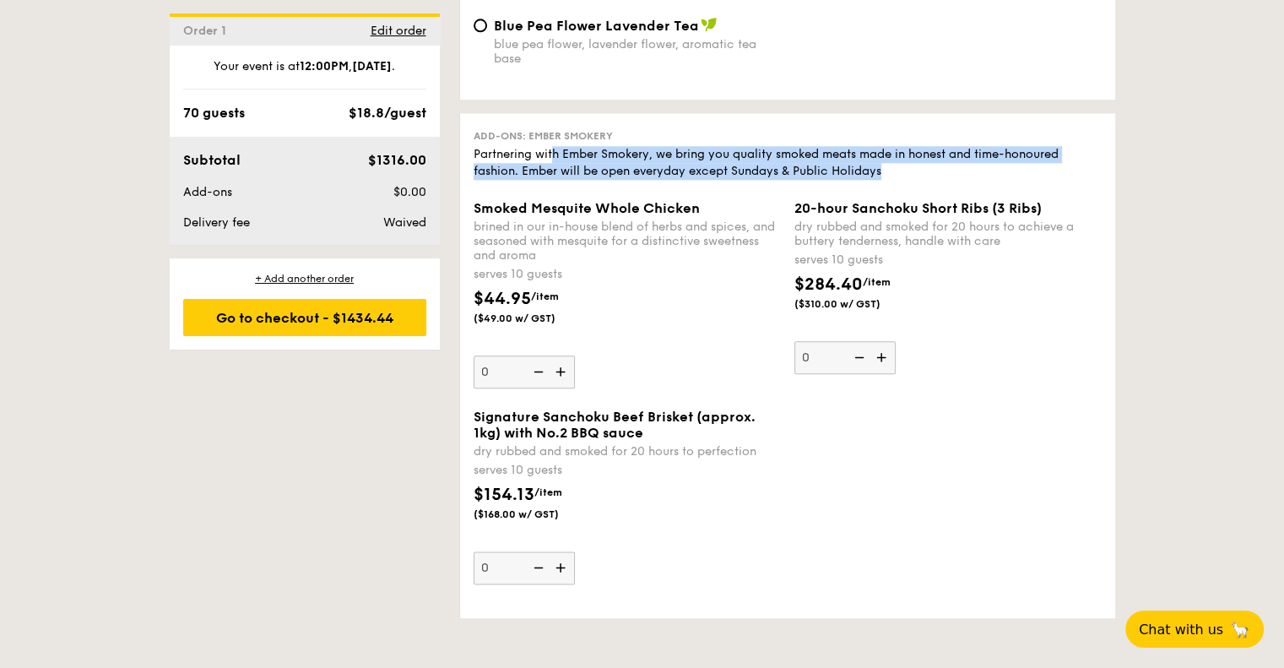
drag, startPoint x: 561, startPoint y: 171, endPoint x: 932, endPoint y: 185, distance: 371.7
click at [932, 180] on div "Partnering with Ember Smokery, we bring you quality smoked meats made in honest…" at bounding box center [788, 163] width 628 height 34
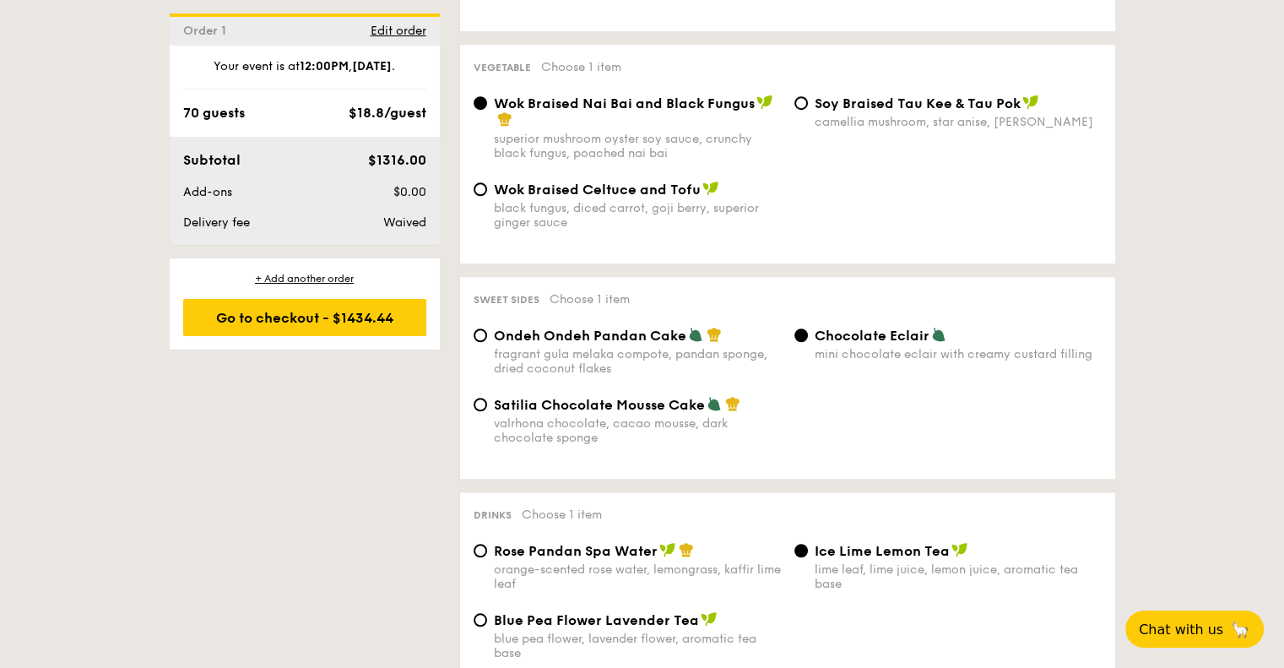
scroll to position [1013, 0]
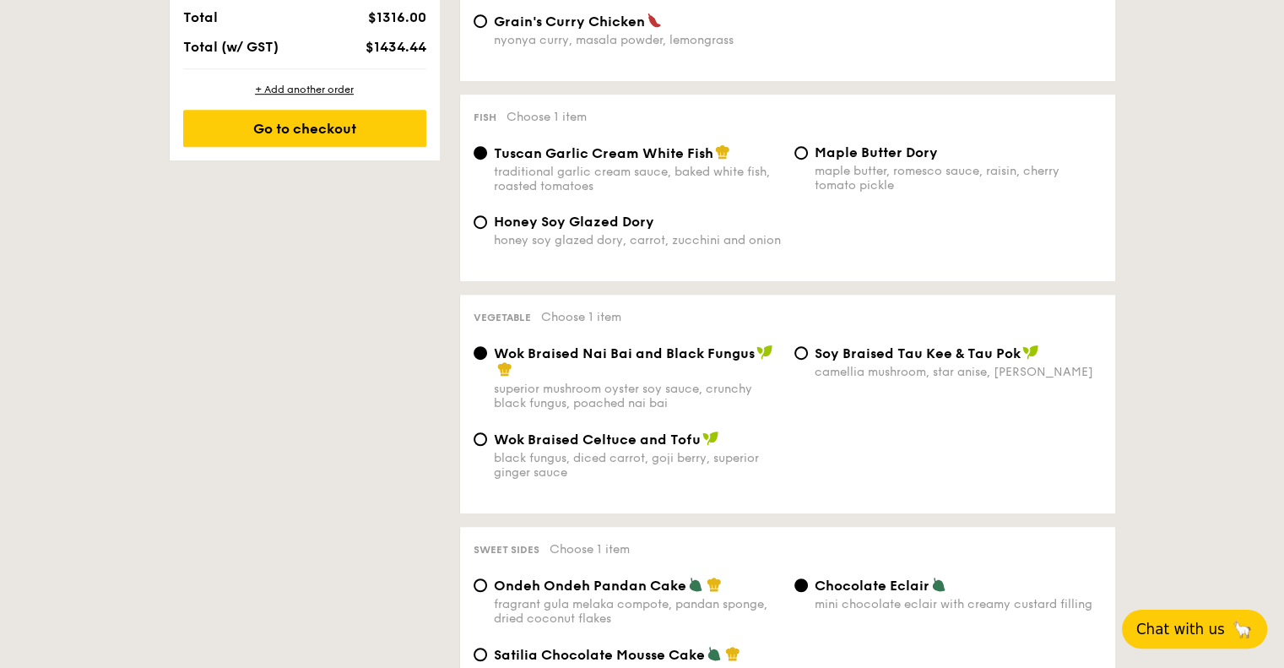
click at [1196, 631] on span "Chat with us" at bounding box center [1180, 628] width 89 height 17
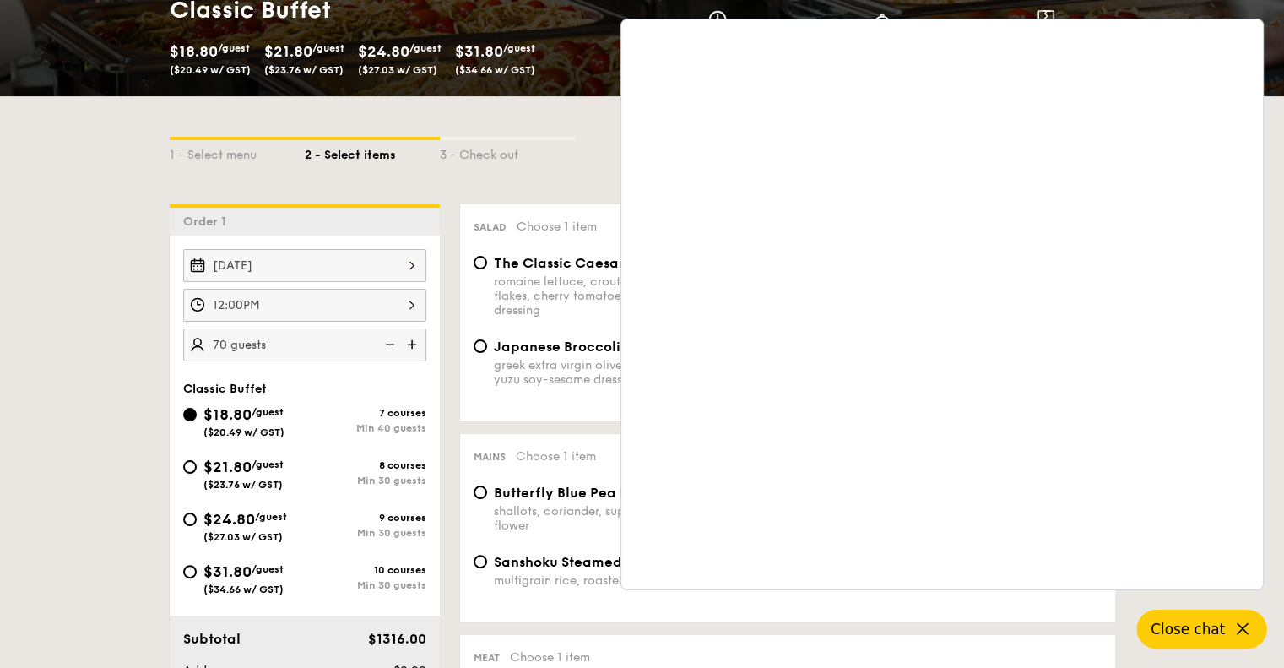
scroll to position [84, 0]
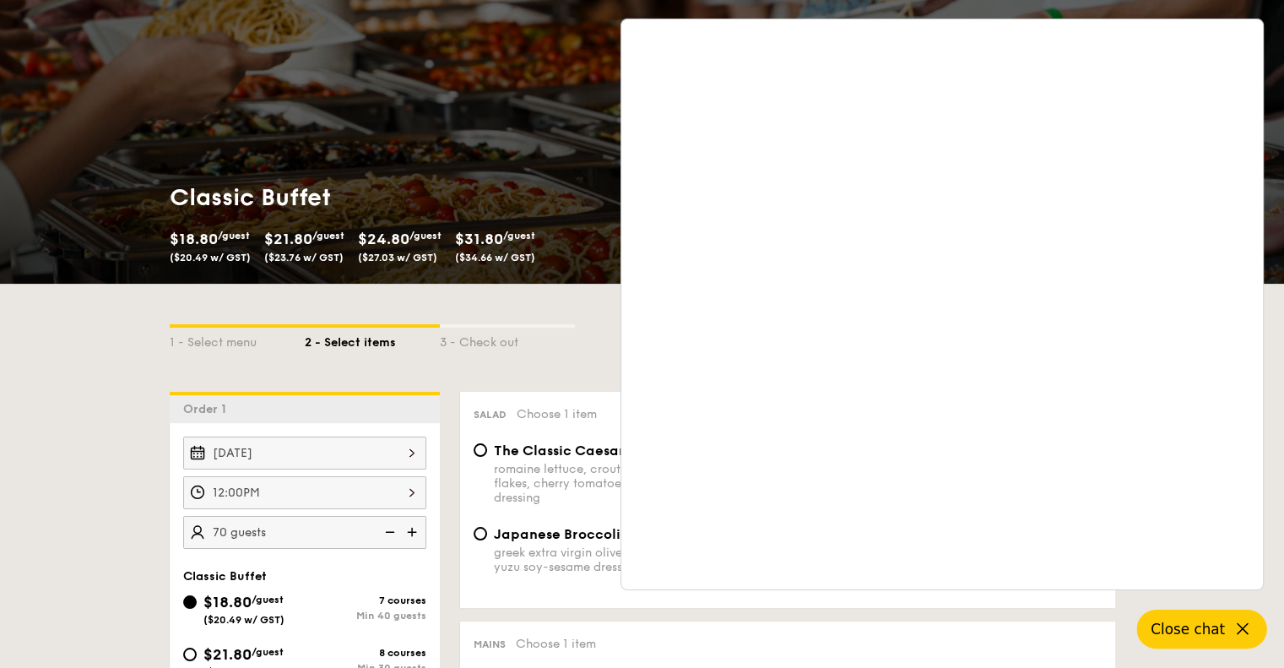
click at [1246, 630] on icon at bounding box center [1242, 629] width 20 height 20
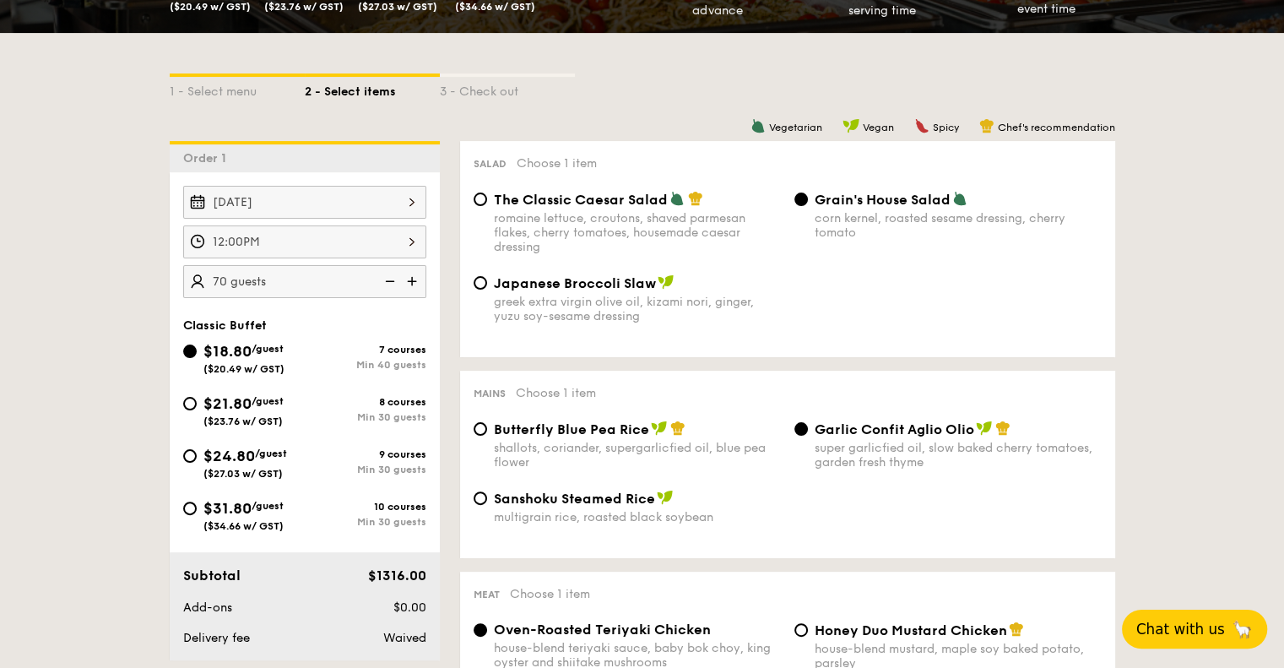
scroll to position [422, 0]
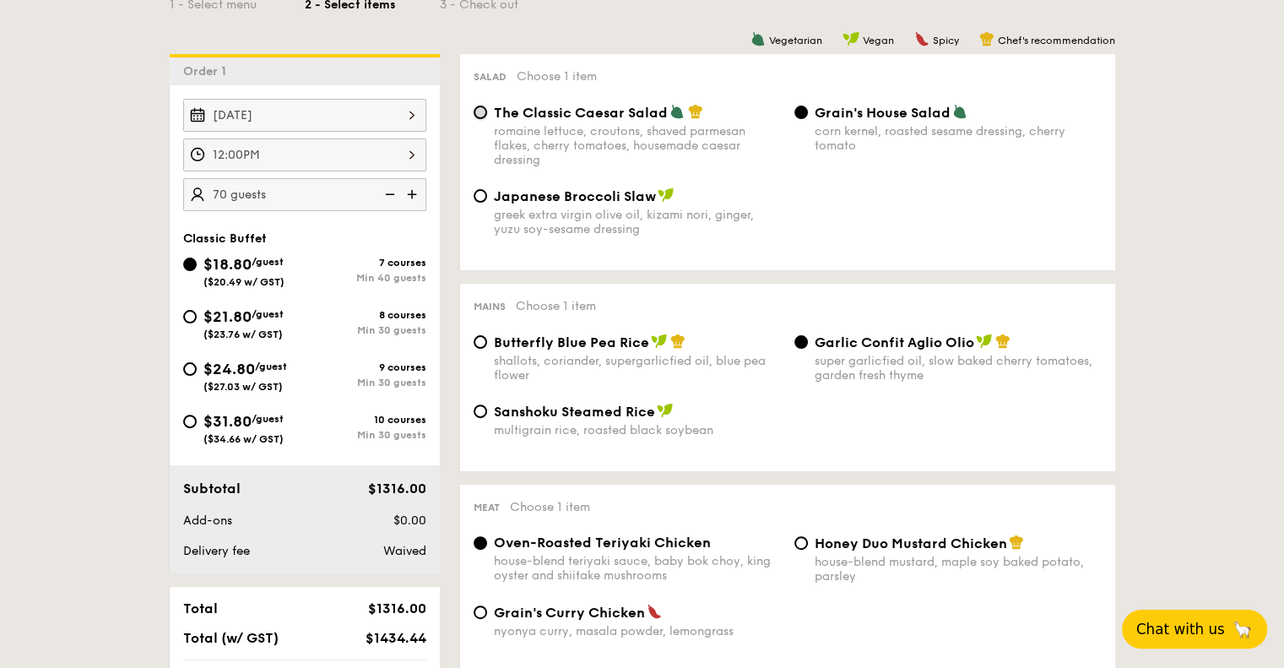
click at [484, 112] on input "The Classic Caesar Salad romaine lettuce, croutons, shaved parmesan flakes, che…" at bounding box center [481, 113] width 14 height 14
radio input "true"
drag, startPoint x: 517, startPoint y: 129, endPoint x: 645, endPoint y: 158, distance: 130.7
click at [645, 158] on div "romaine lettuce, croutons, shaved parmesan flakes, cherry tomatoes, housemade c…" at bounding box center [637, 145] width 287 height 43
click at [912, 205] on div "Japanese Broccoli Slaw greek extra virgin olive oil, kizami [PERSON_NAME], yuzu…" at bounding box center [788, 221] width 642 height 69
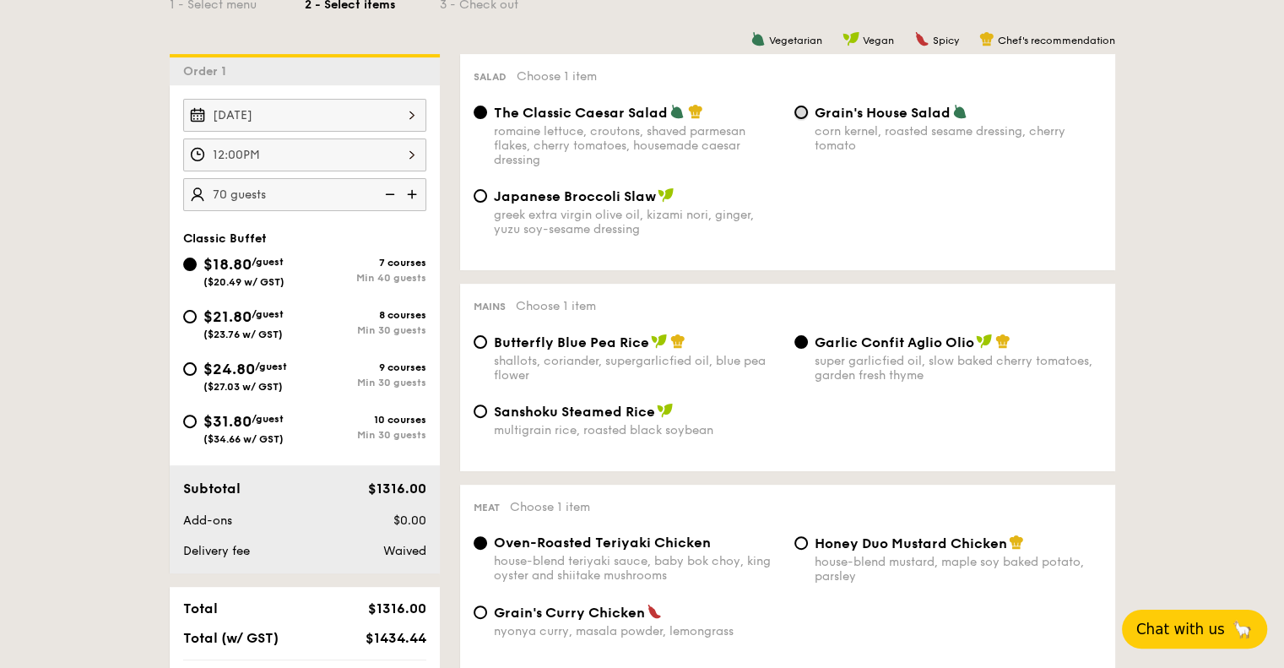
click at [794, 110] on input "Grain's House Salad corn kernel, roasted sesame dressing, cherry tomato" at bounding box center [801, 113] width 14 height 14
radio input "true"
click at [482, 114] on input "The Classic Caesar Salad romaine lettuce, croutons, shaved parmesan flakes, che…" at bounding box center [481, 113] width 14 height 14
radio input "true"
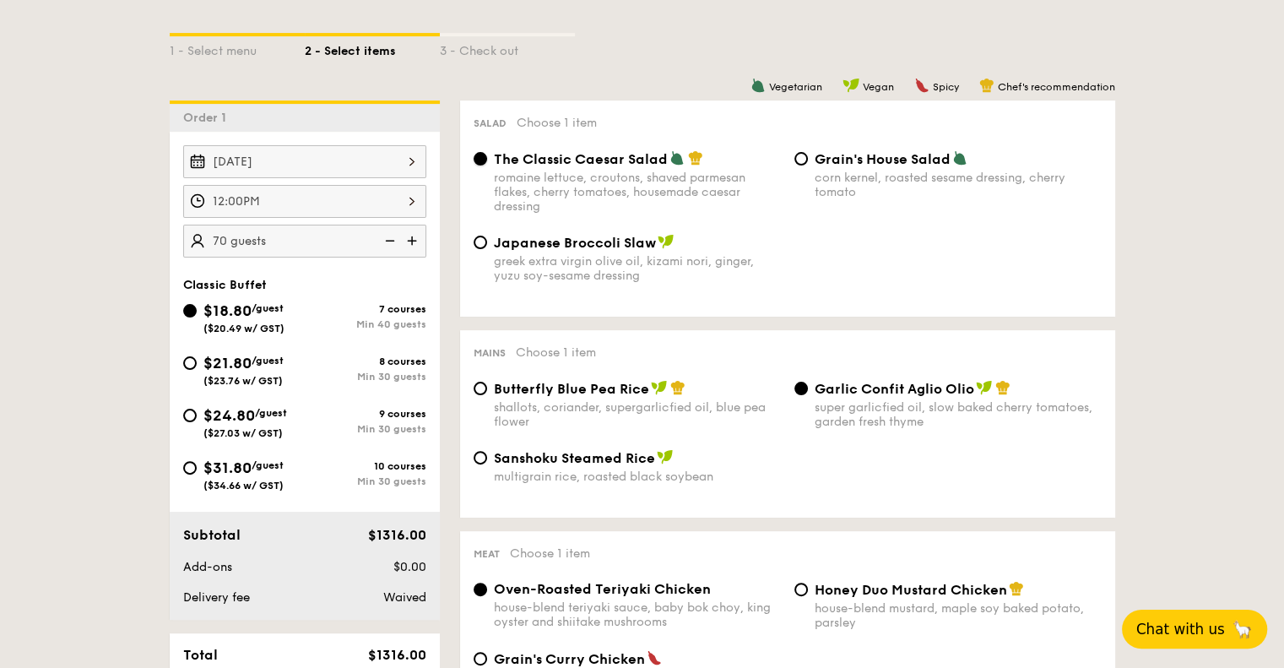
scroll to position [338, 0]
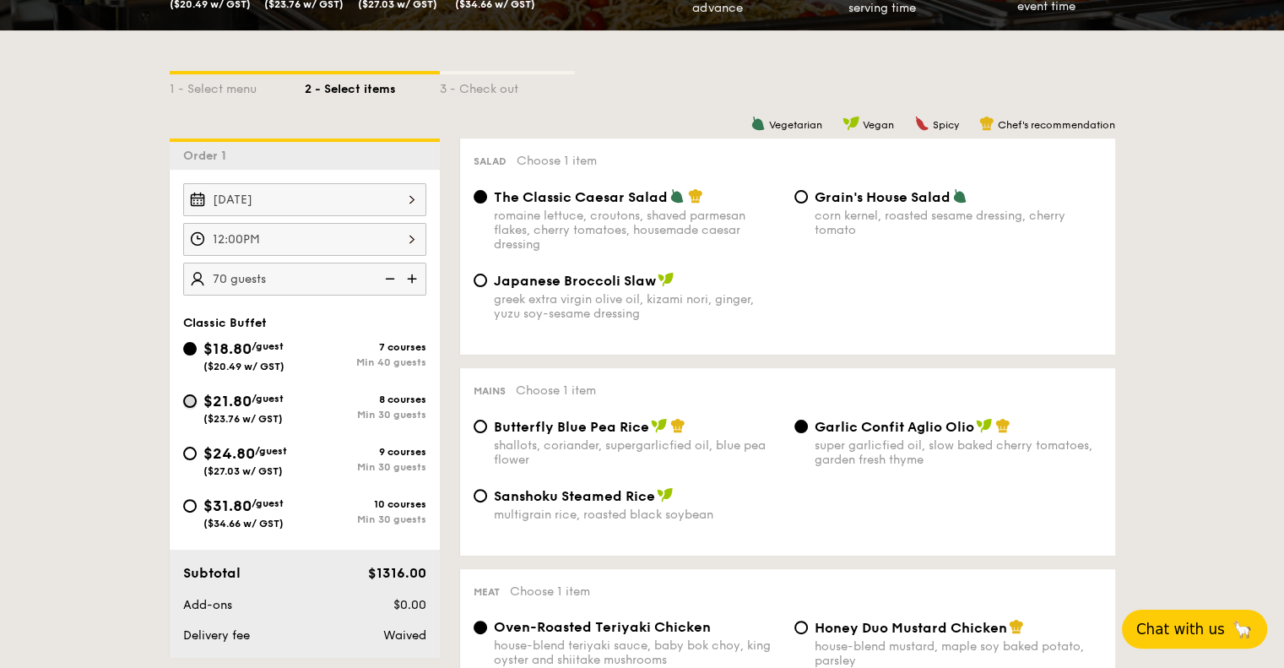
click at [193, 394] on input "$21.80 /guest ($23.76 w/ GST) 8 courses Min 30 guests" at bounding box center [190, 401] width 14 height 14
radio input "true"
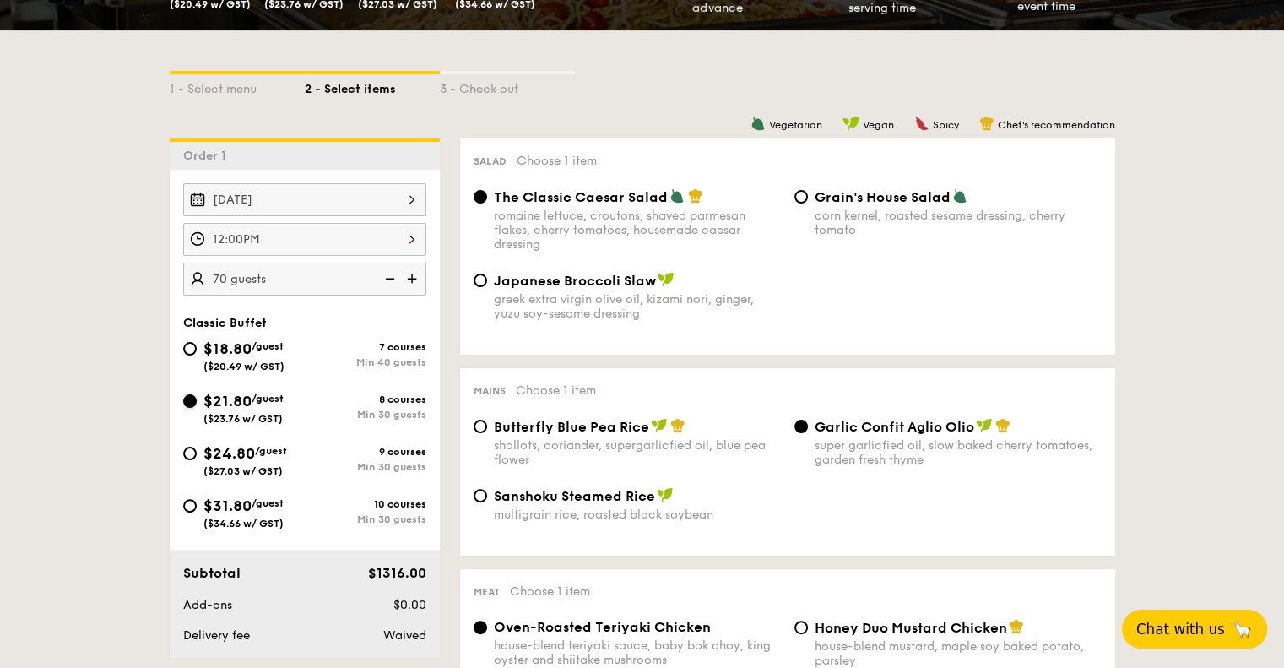
radio input "true"
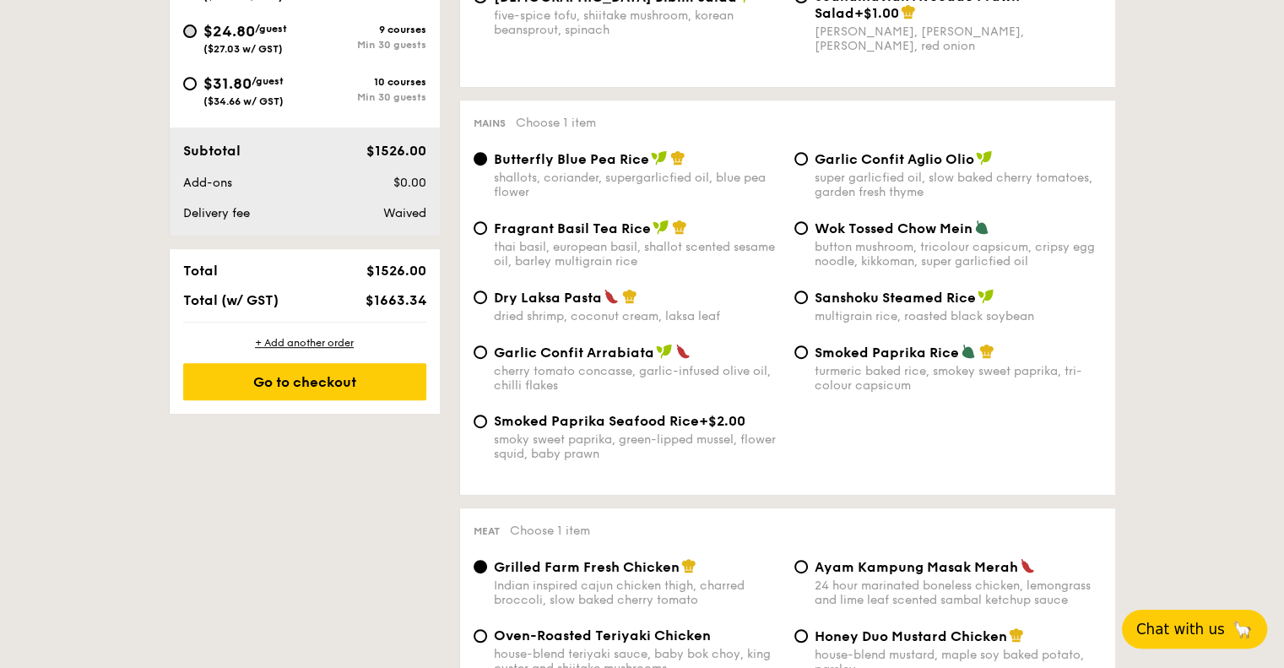
scroll to position [253, 0]
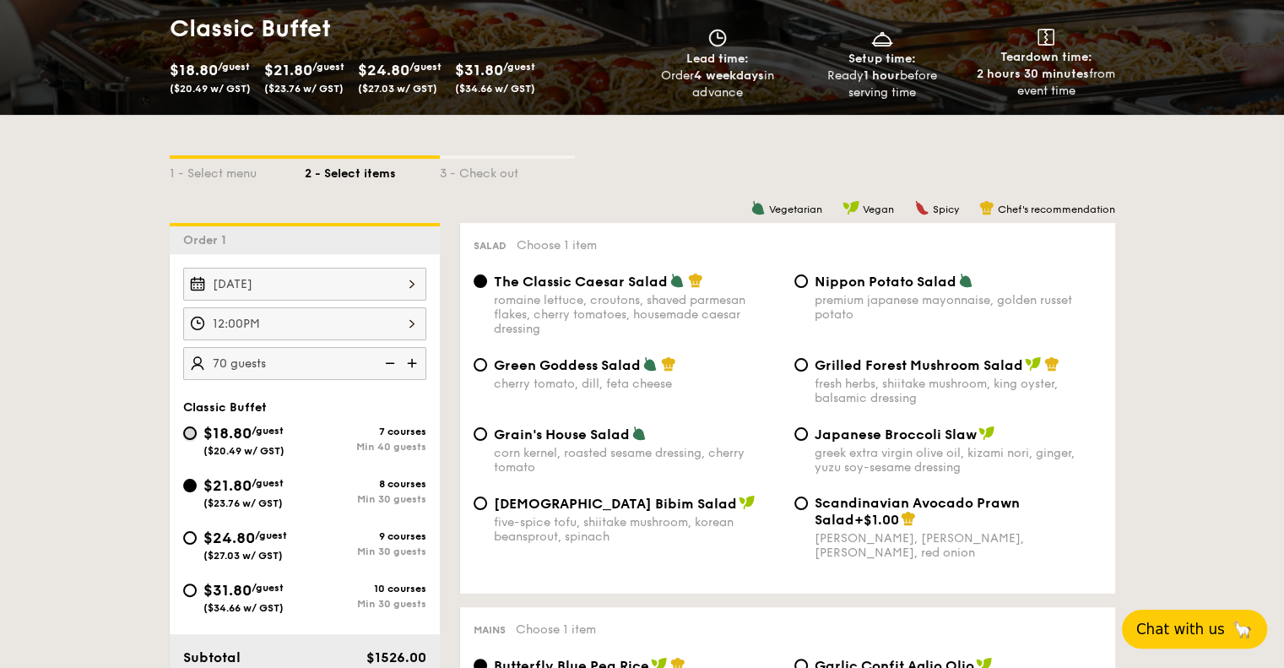
click at [186, 431] on input "$18.80 /guest ($20.49 w/ GST) 7 courses Min 40 guests" at bounding box center [190, 433] width 14 height 14
radio input "true"
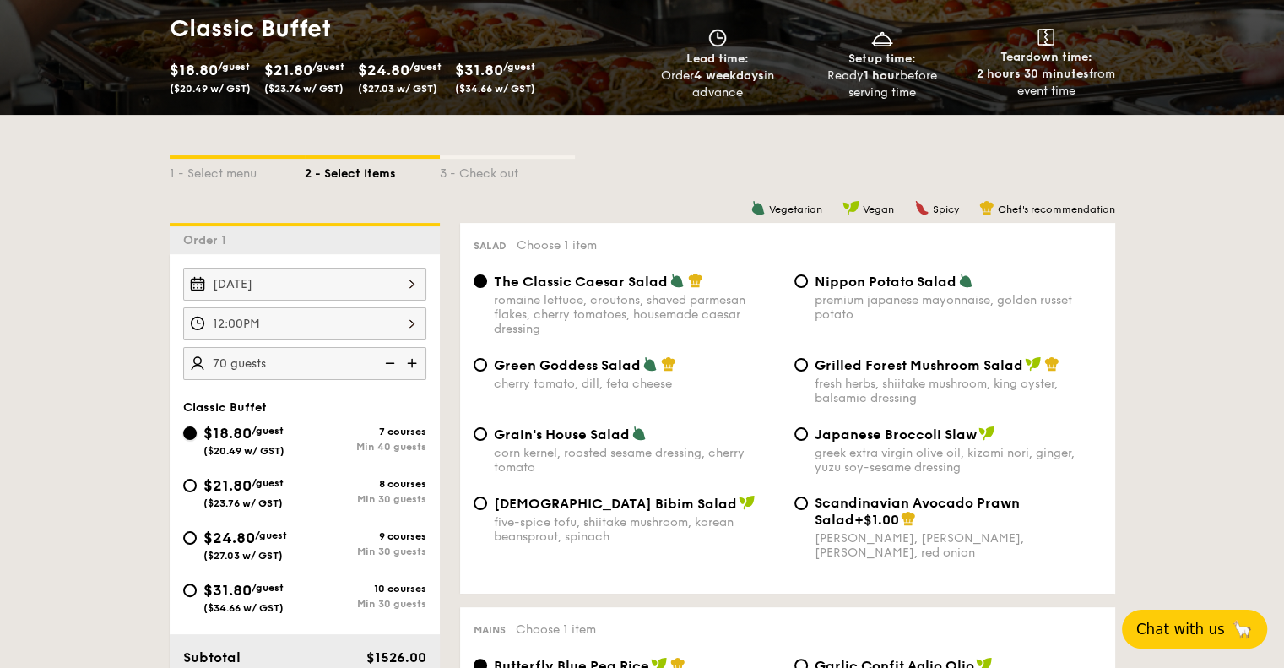
radio input "true"
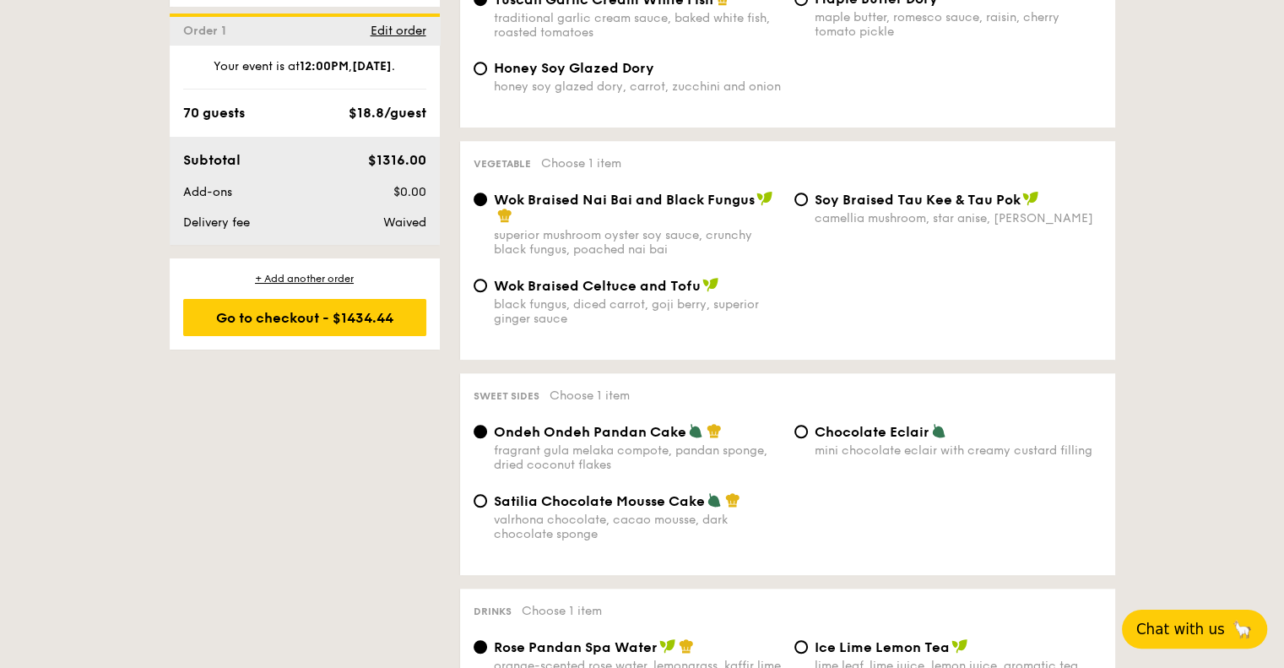
scroll to position [1266, 0]
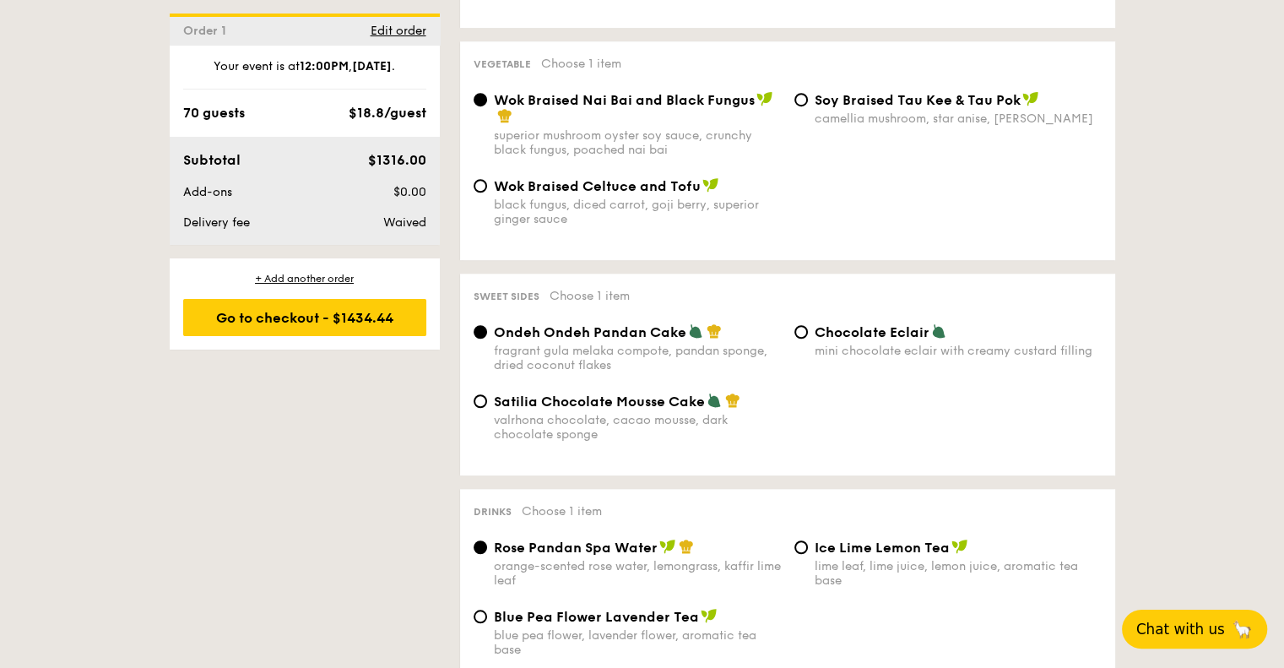
click at [804, 356] on label "Chocolate Eclair mini chocolate eclair with creamy custard filling" at bounding box center [947, 350] width 307 height 16
click at [804, 339] on input "Chocolate Eclair mini chocolate eclair with creamy custard filling" at bounding box center [801, 332] width 14 height 14
radio input "true"
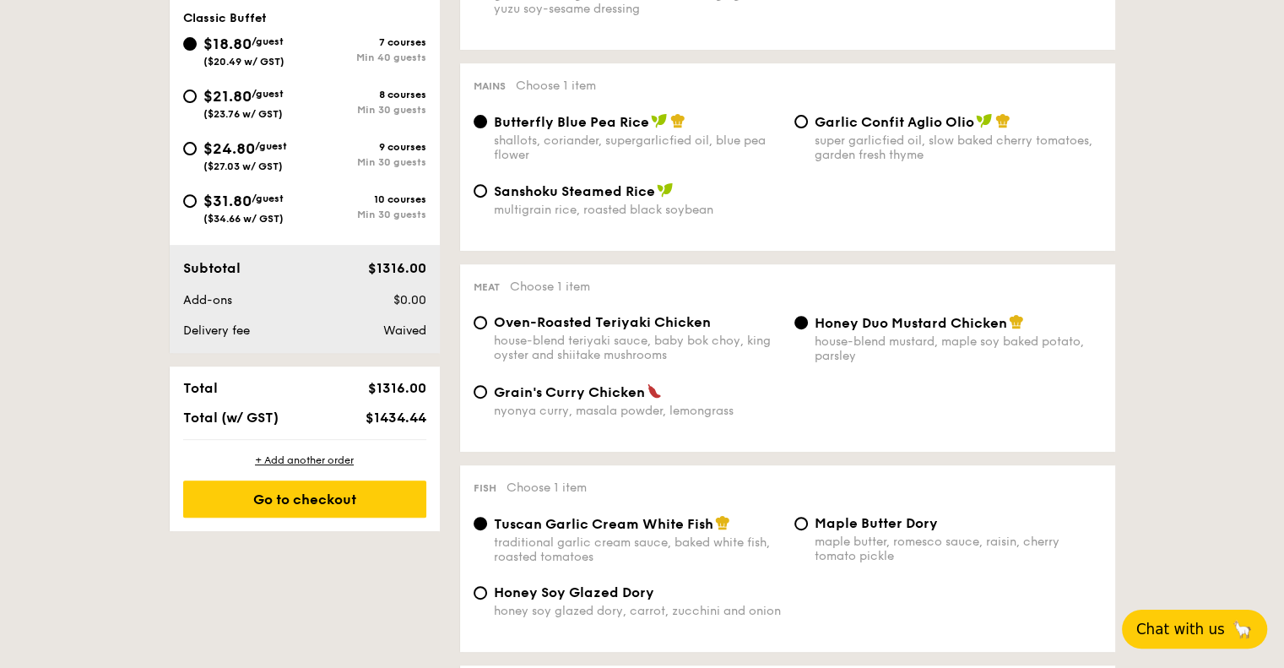
scroll to position [507, 0]
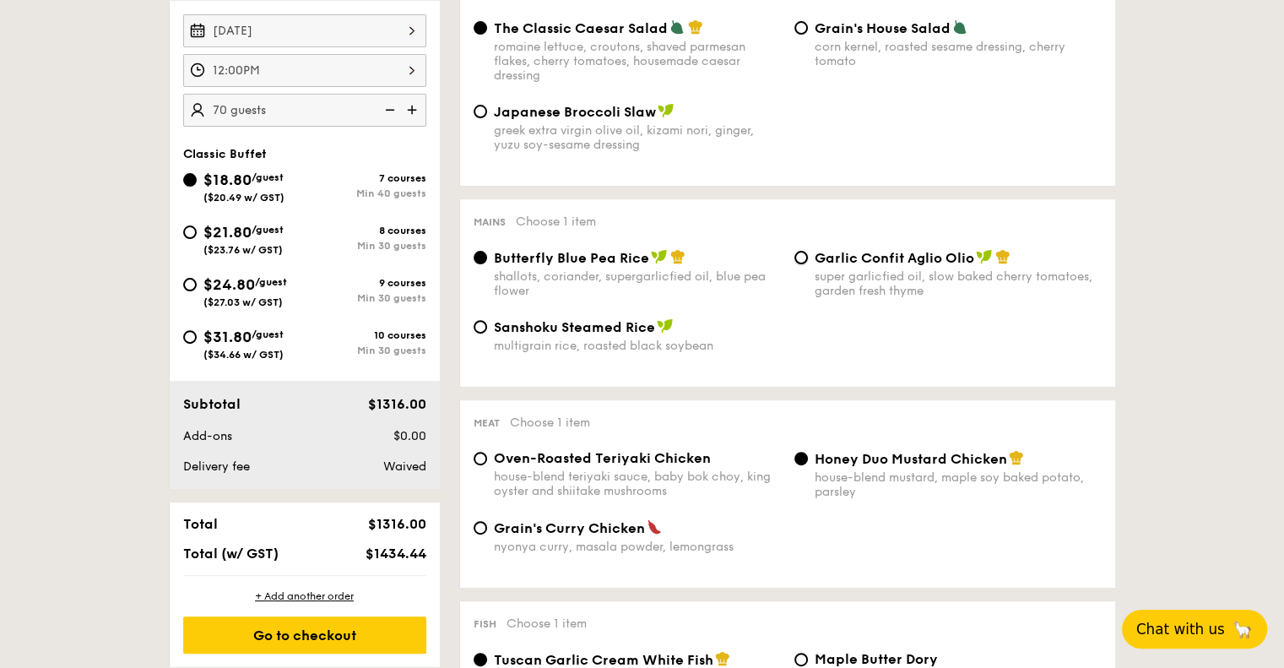
click at [807, 257] on input "Garlic Confit Aglio Olio super garlicfied oil, slow baked cherry tomatoes, gard…" at bounding box center [801, 258] width 14 height 14
radio input "true"
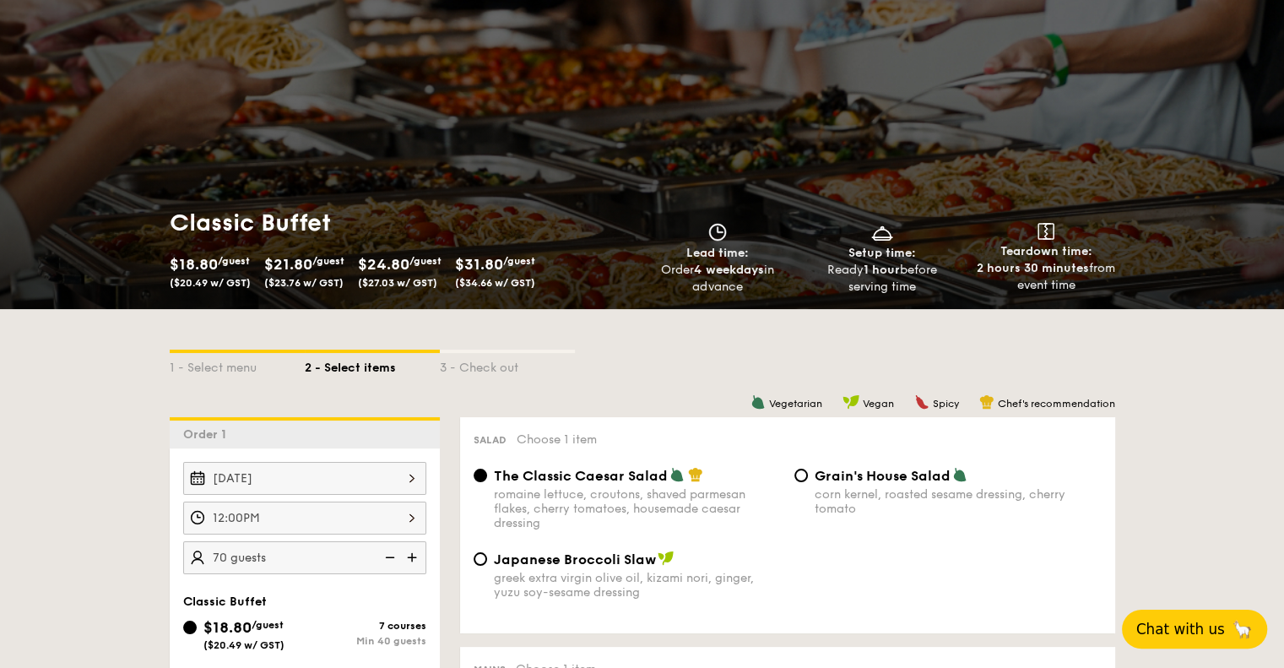
scroll to position [84, 0]
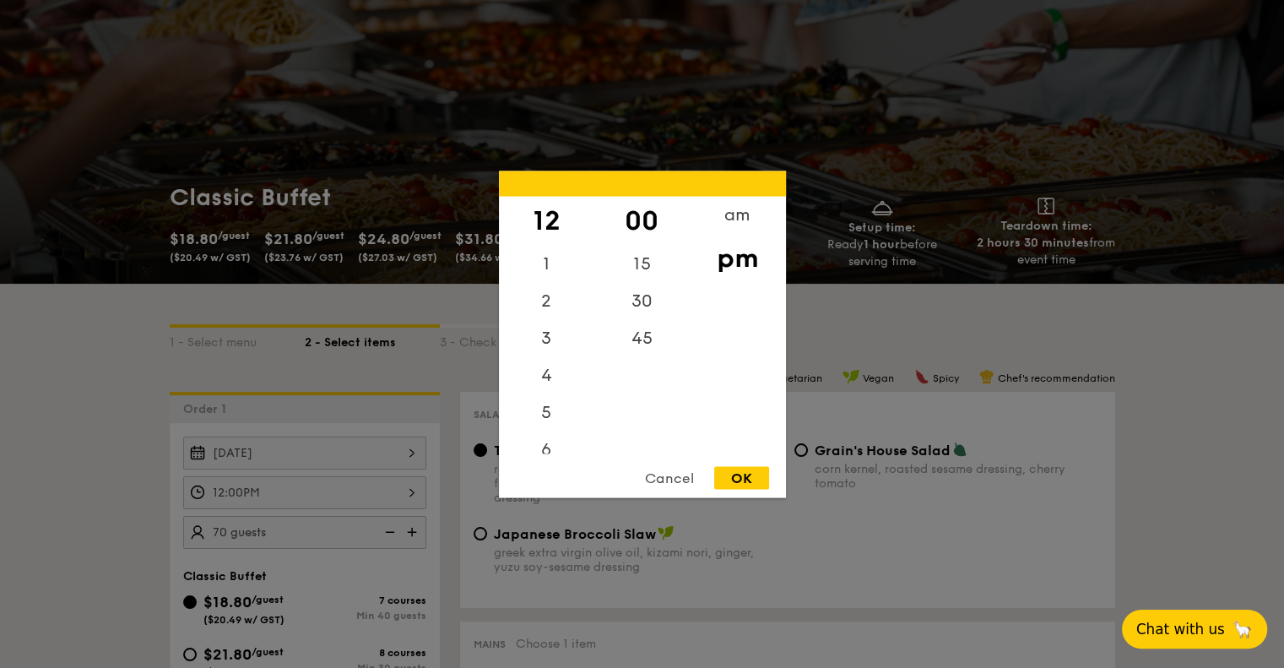
click at [415, 484] on div "12:00PM 12 1 2 3 4 5 6 7 8 9 10 11 00 15 30 45 am pm Cancel OK" at bounding box center [304, 492] width 243 height 33
click at [1084, 315] on div at bounding box center [642, 334] width 1284 height 668
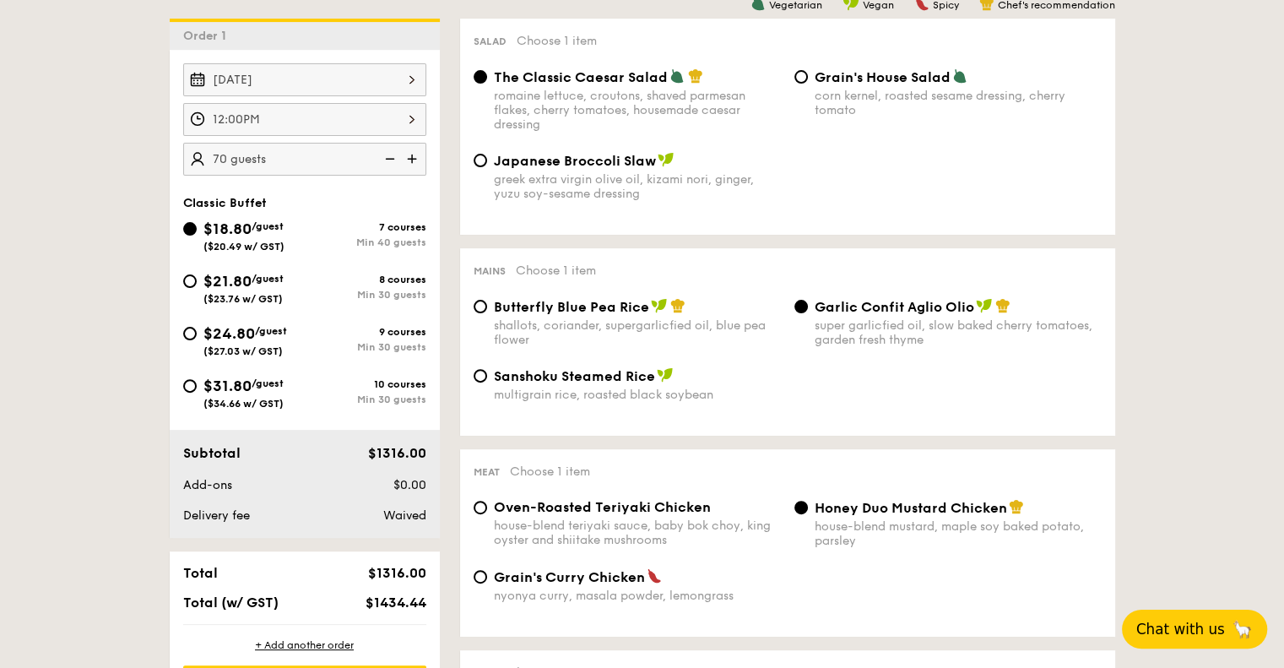
scroll to position [591, 0]
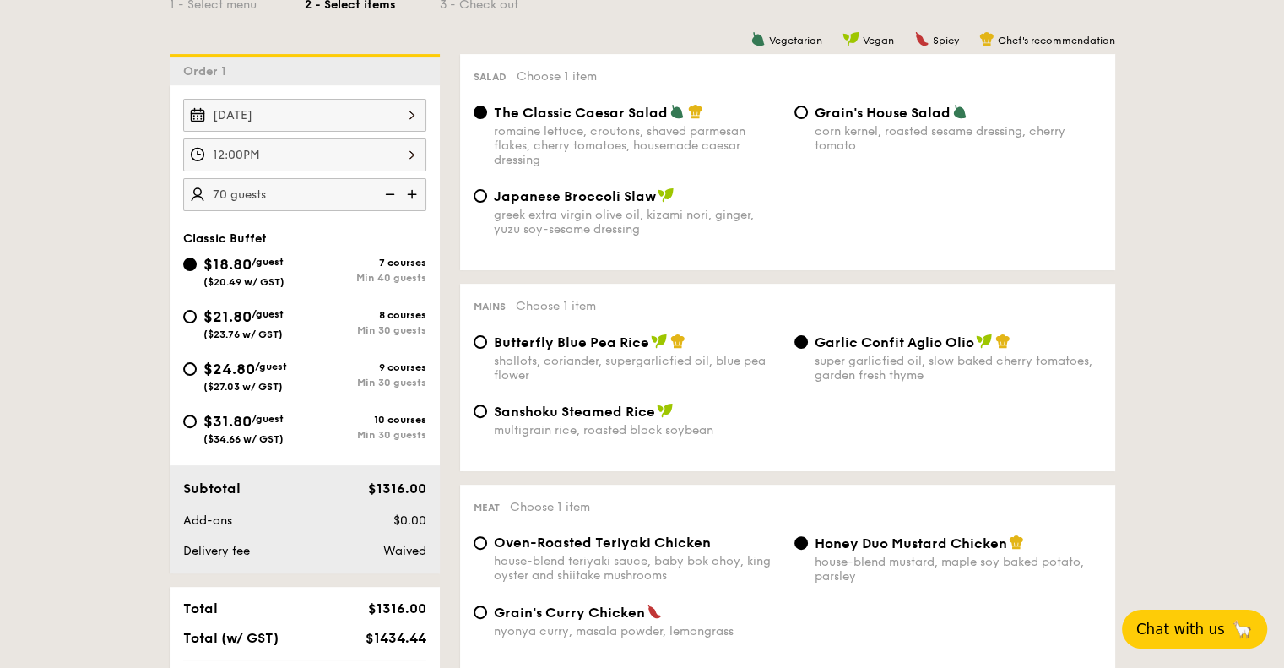
drag, startPoint x: 1064, startPoint y: 489, endPoint x: 777, endPoint y: 502, distance: 286.5
click at [777, 502] on div "Meat Choose 1 item Oven-Roasted Teriyaki Chicken house-blend teriyaki sauce, ba…" at bounding box center [787, 578] width 655 height 187
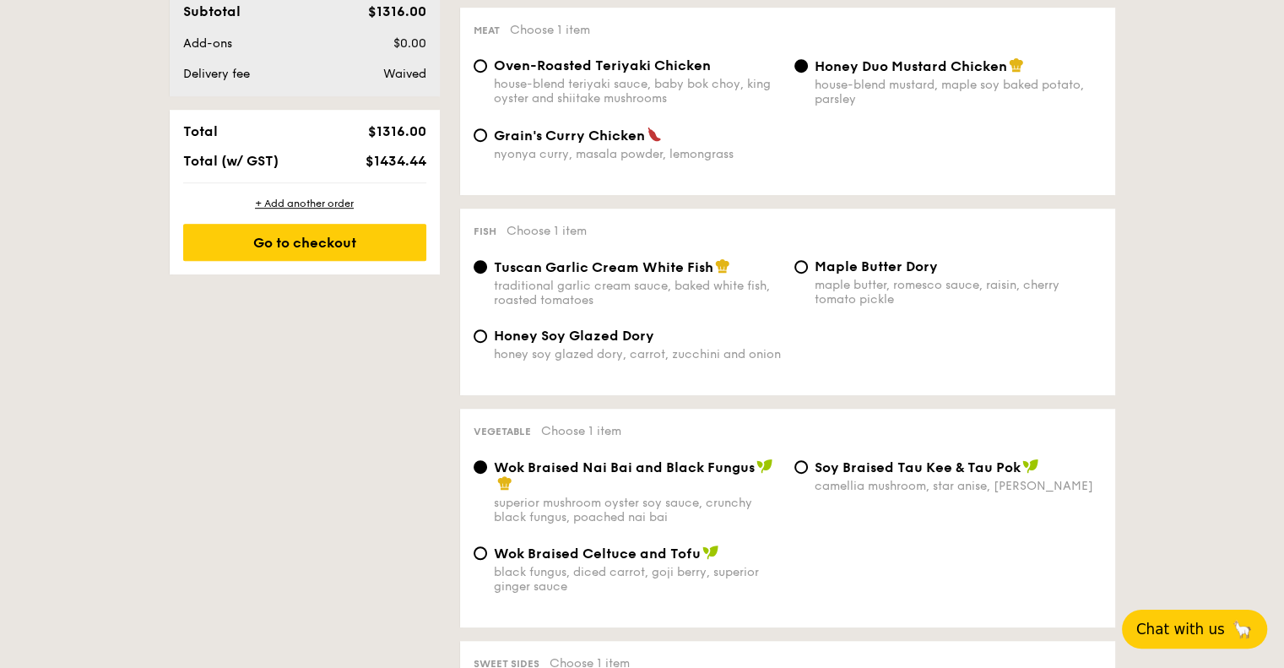
scroll to position [929, 0]
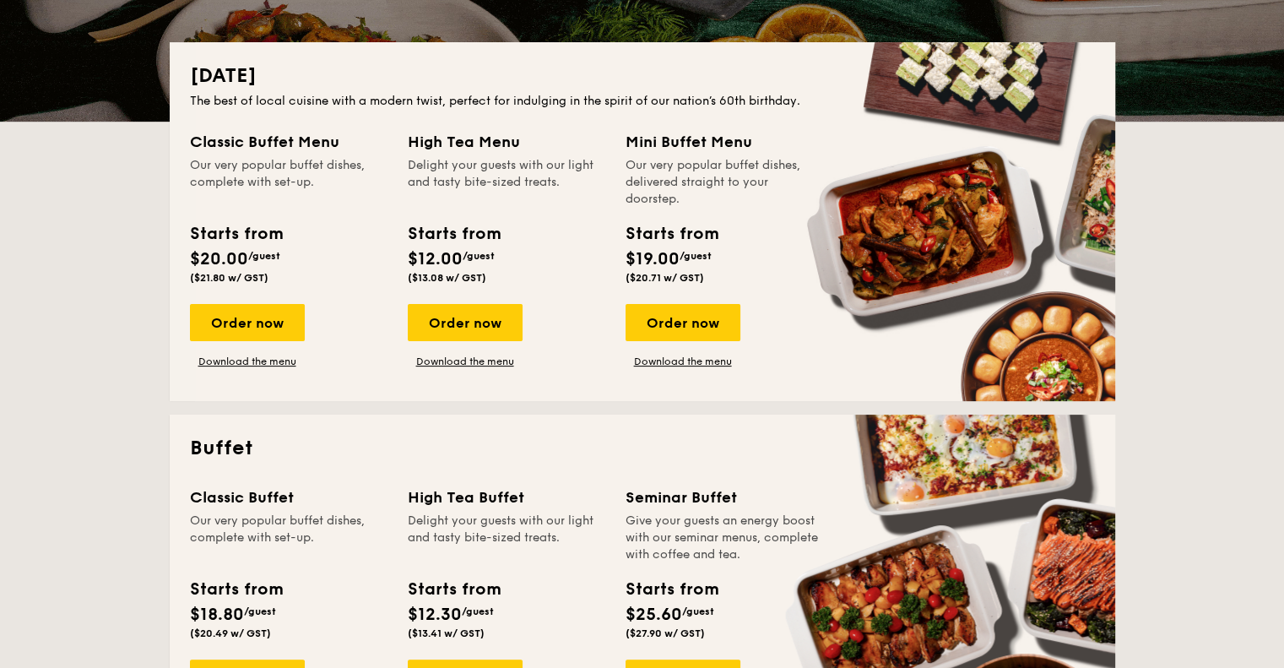
scroll to position [675, 0]
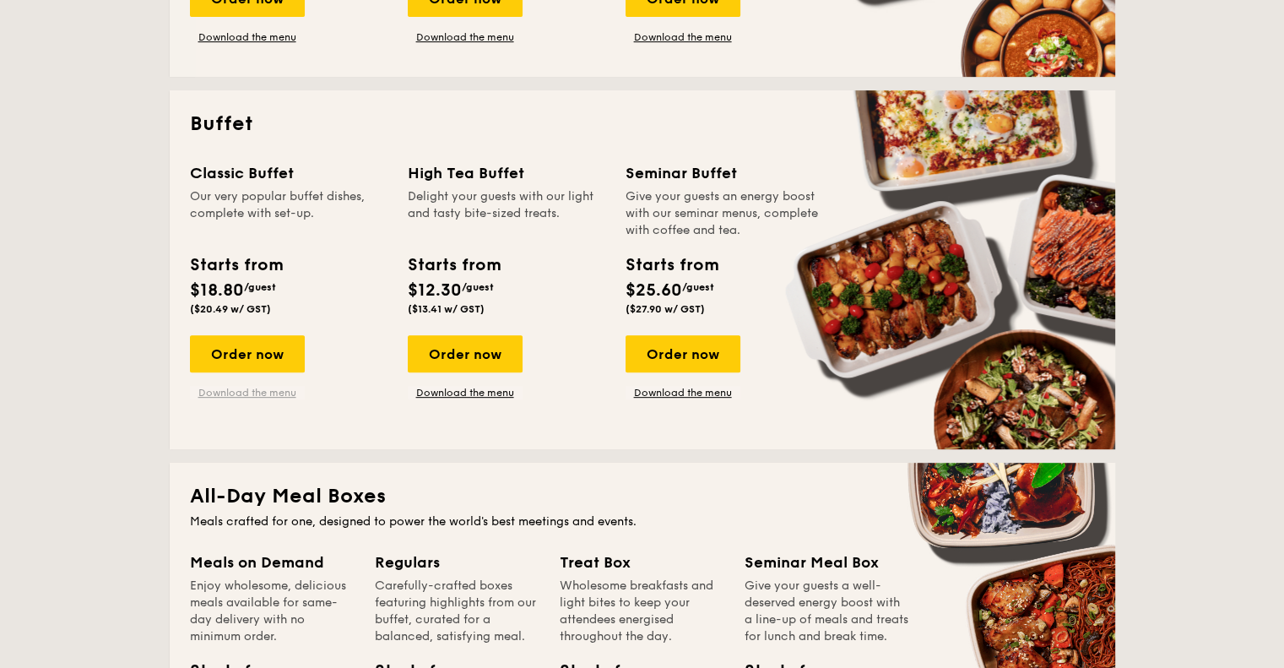
click at [226, 394] on link "Download the menu" at bounding box center [247, 393] width 115 height 14
